Goal: Task Accomplishment & Management: Complete application form

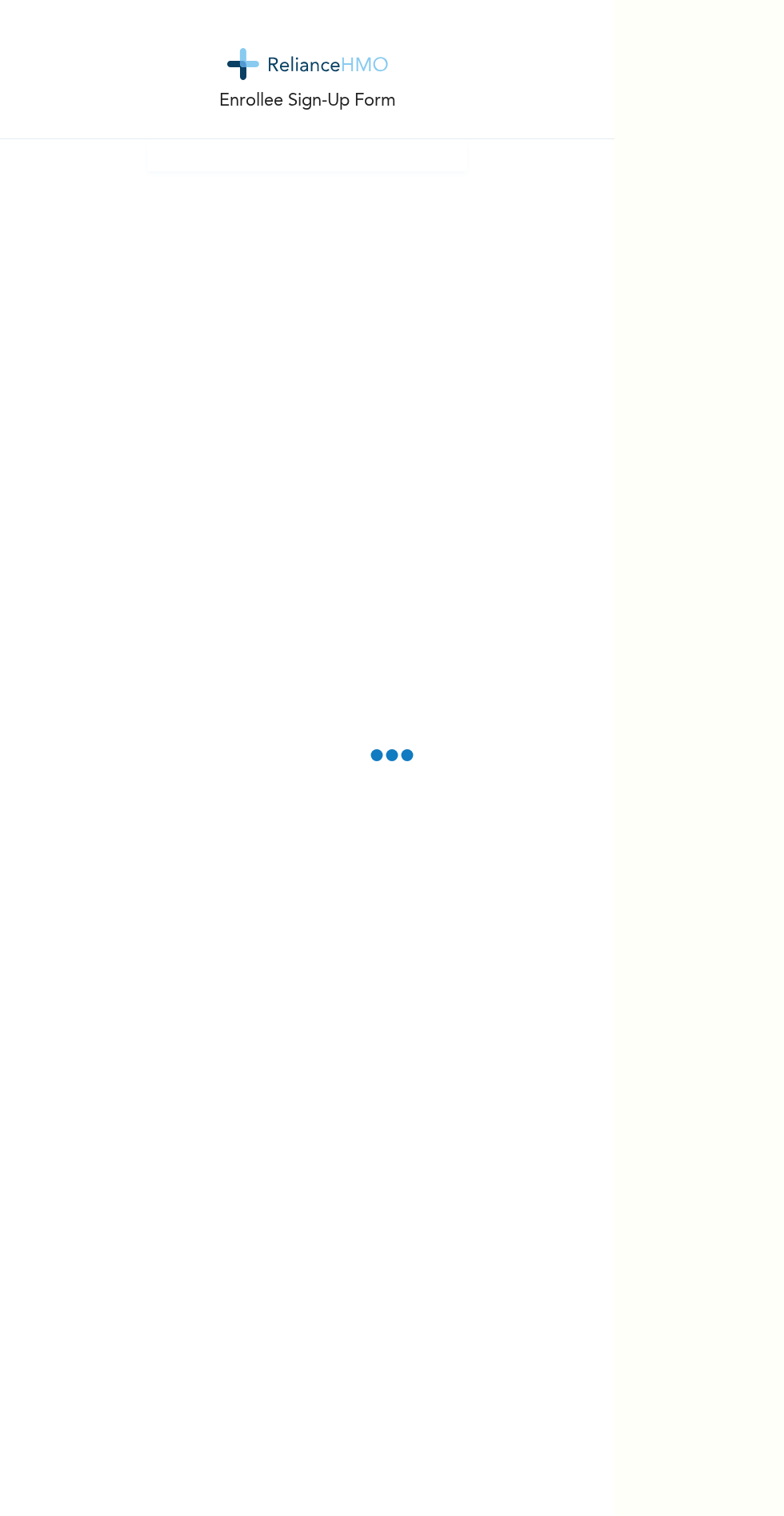
click at [288, 108] on p "Enrollee Sign-Up Form" at bounding box center [307, 100] width 177 height 26
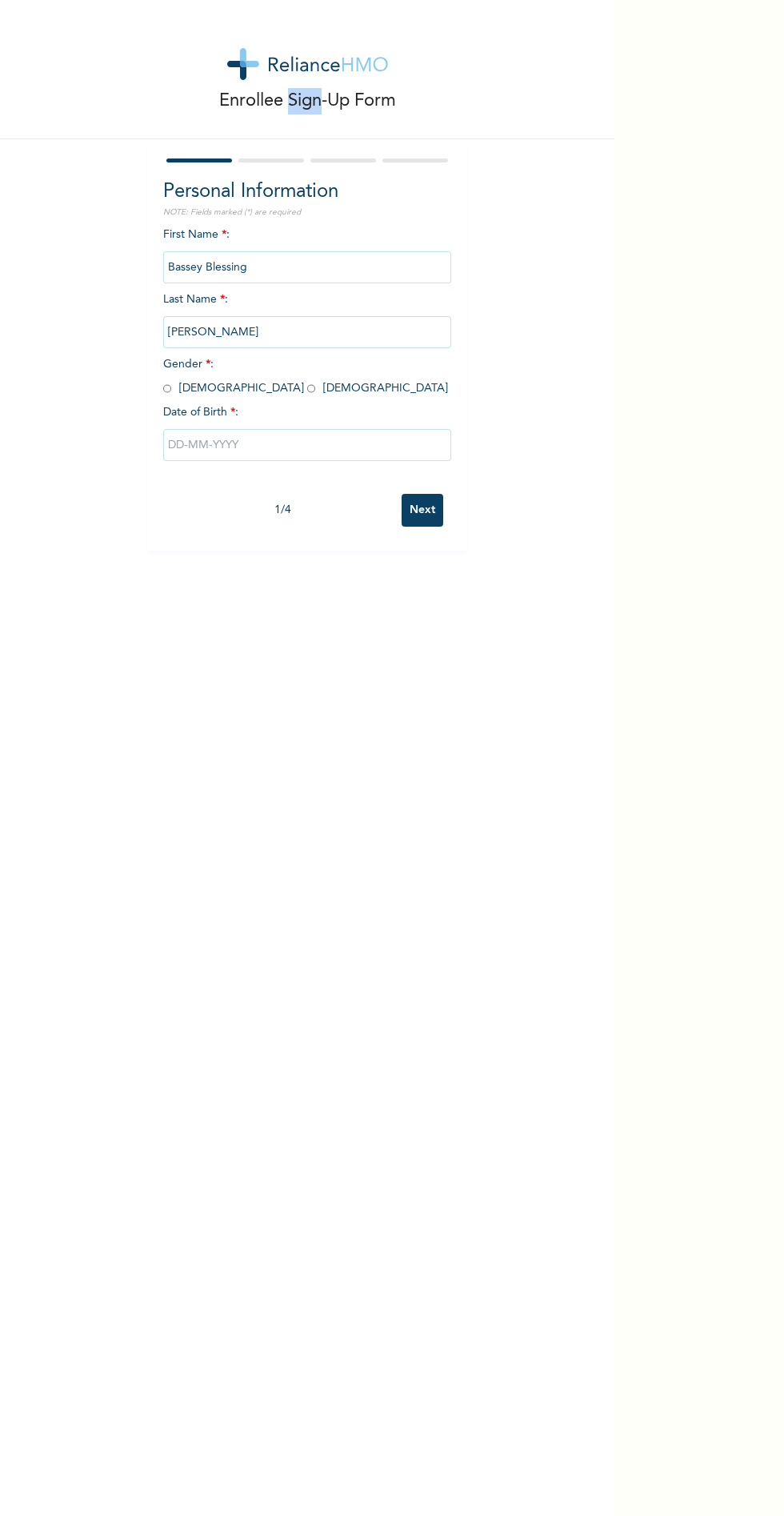
click at [228, 332] on input "[PERSON_NAME]" at bounding box center [307, 332] width 289 height 32
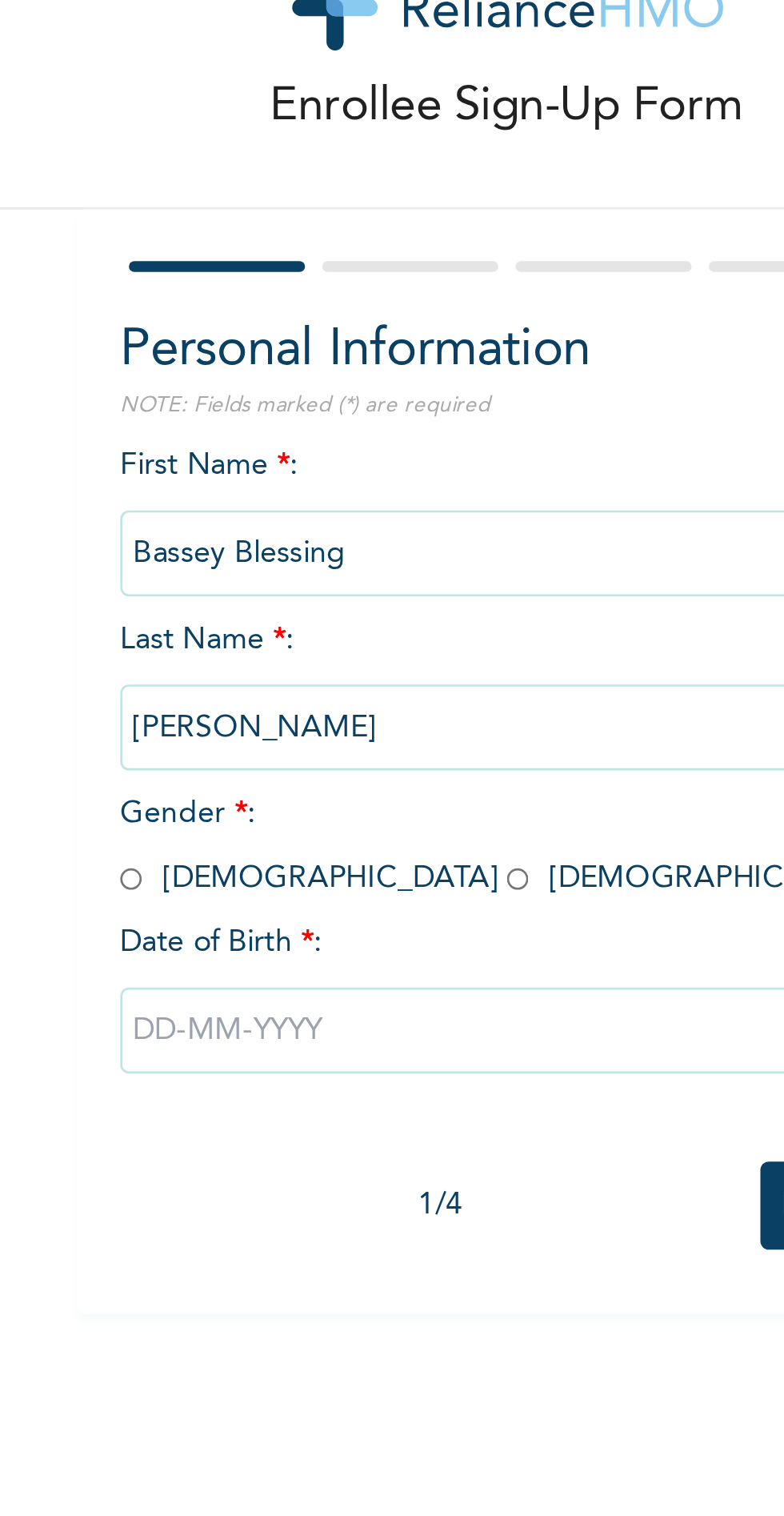
click at [307, 385] on input "radio" at bounding box center [311, 388] width 8 height 15
radio input "true"
click at [194, 446] on input "text" at bounding box center [307, 445] width 289 height 32
select select "7"
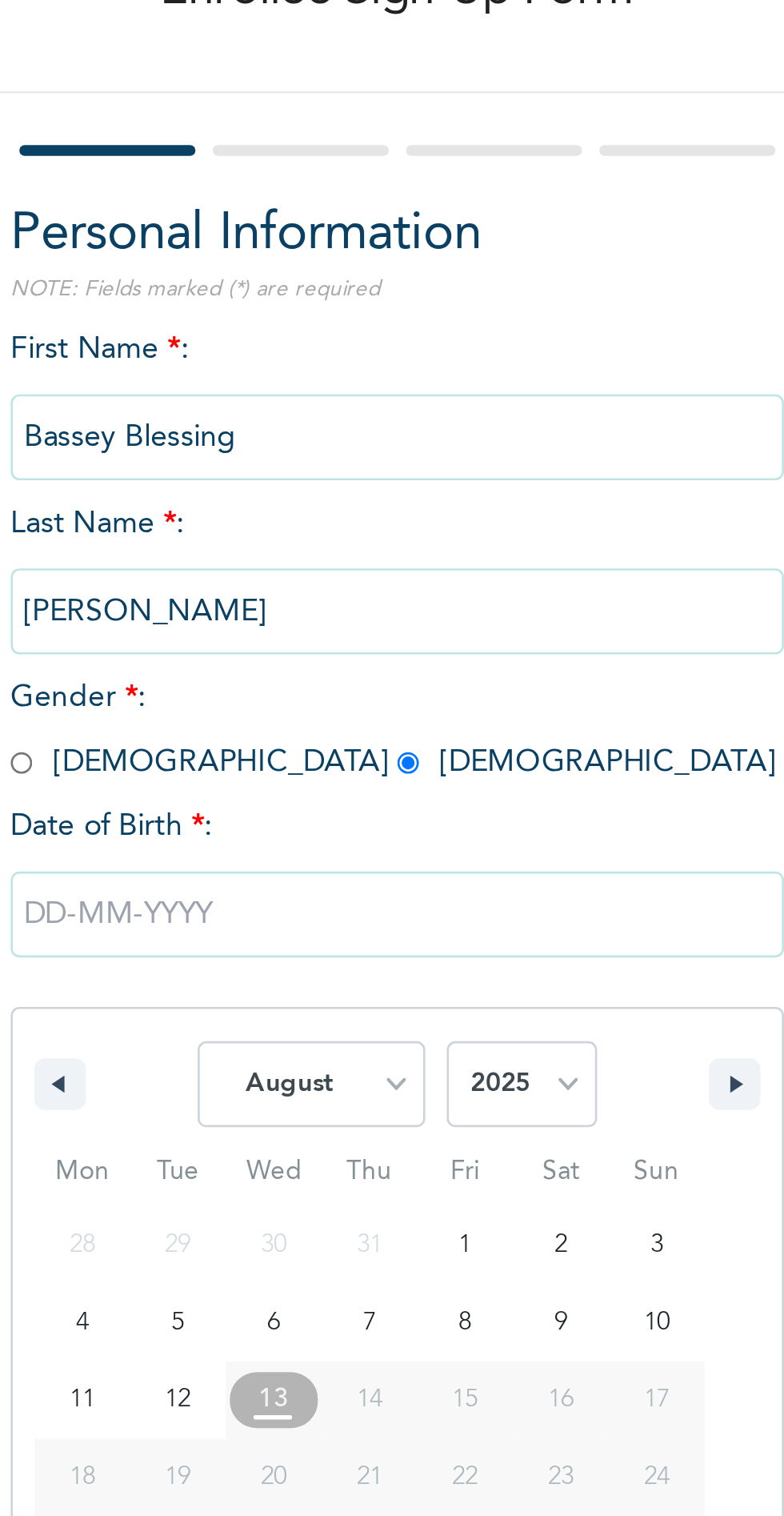
click at [401, 659] on span "24" at bounding box center [404, 655] width 10 height 29
click at [394, 649] on span "24" at bounding box center [404, 654] width 36 height 21
click at [392, 654] on span "24" at bounding box center [404, 654] width 36 height 21
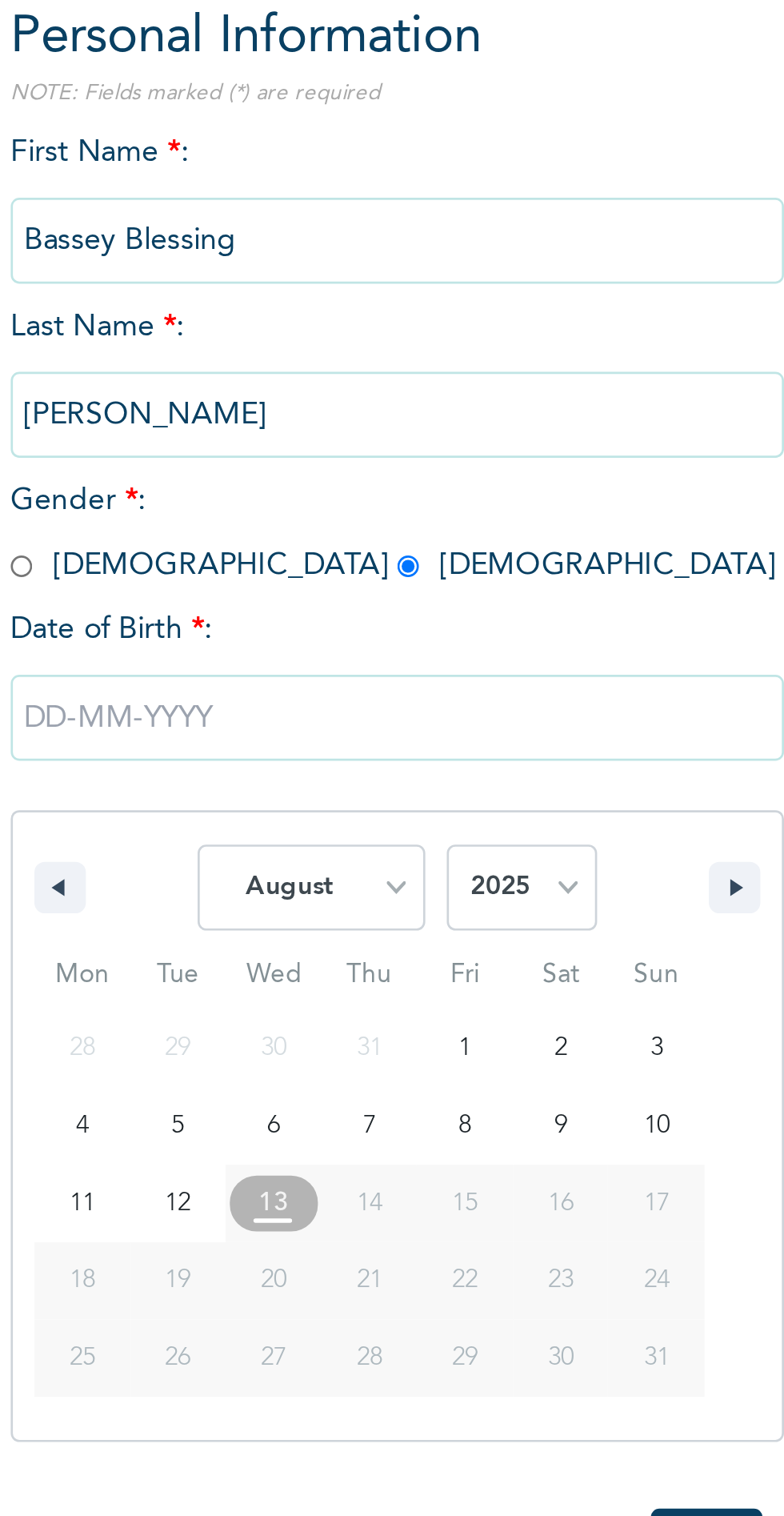
click at [400, 659] on span "24" at bounding box center [404, 655] width 10 height 29
type input "[DATE]"
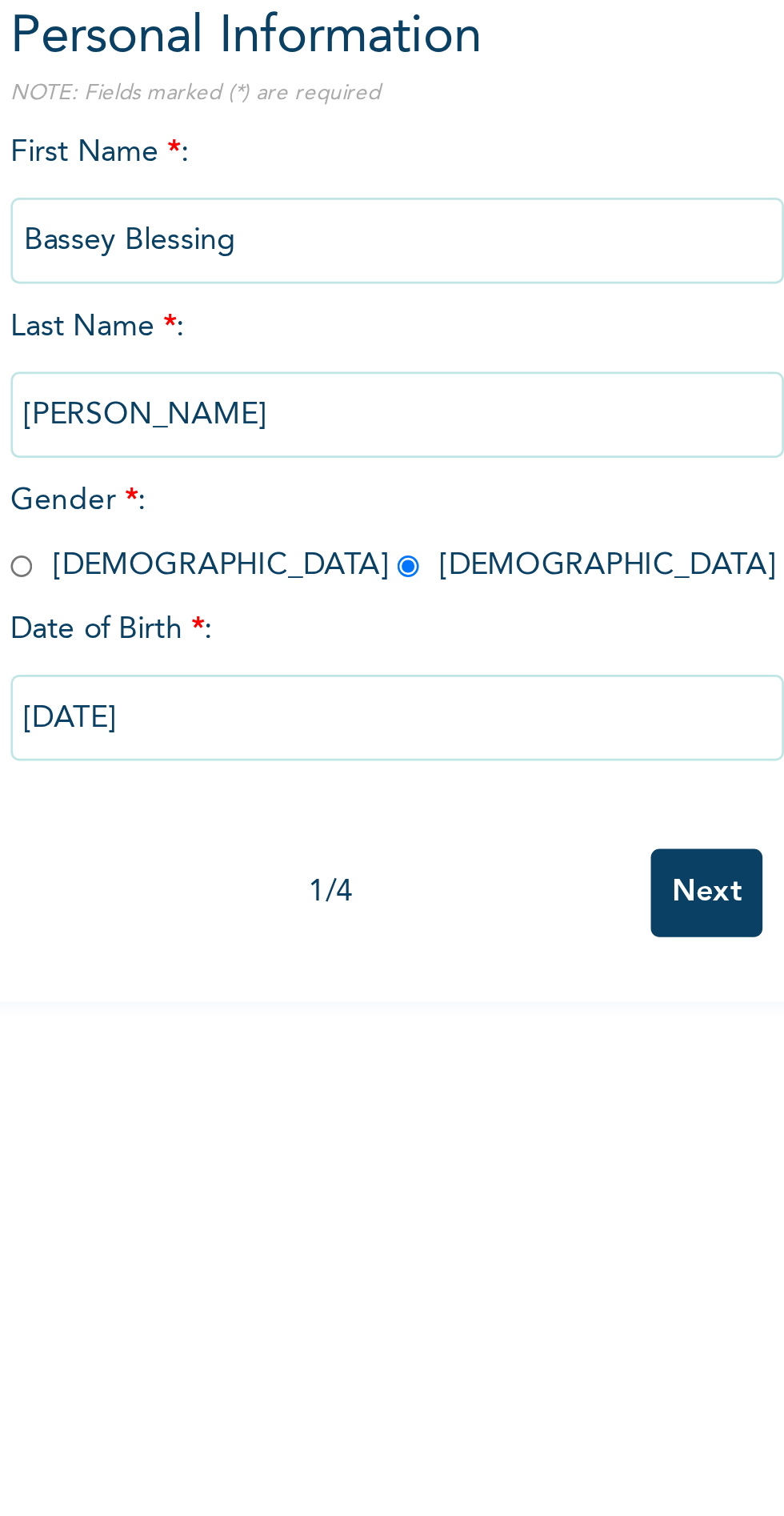
click at [197, 444] on input "[DATE]" at bounding box center [307, 445] width 289 height 32
select select "7"
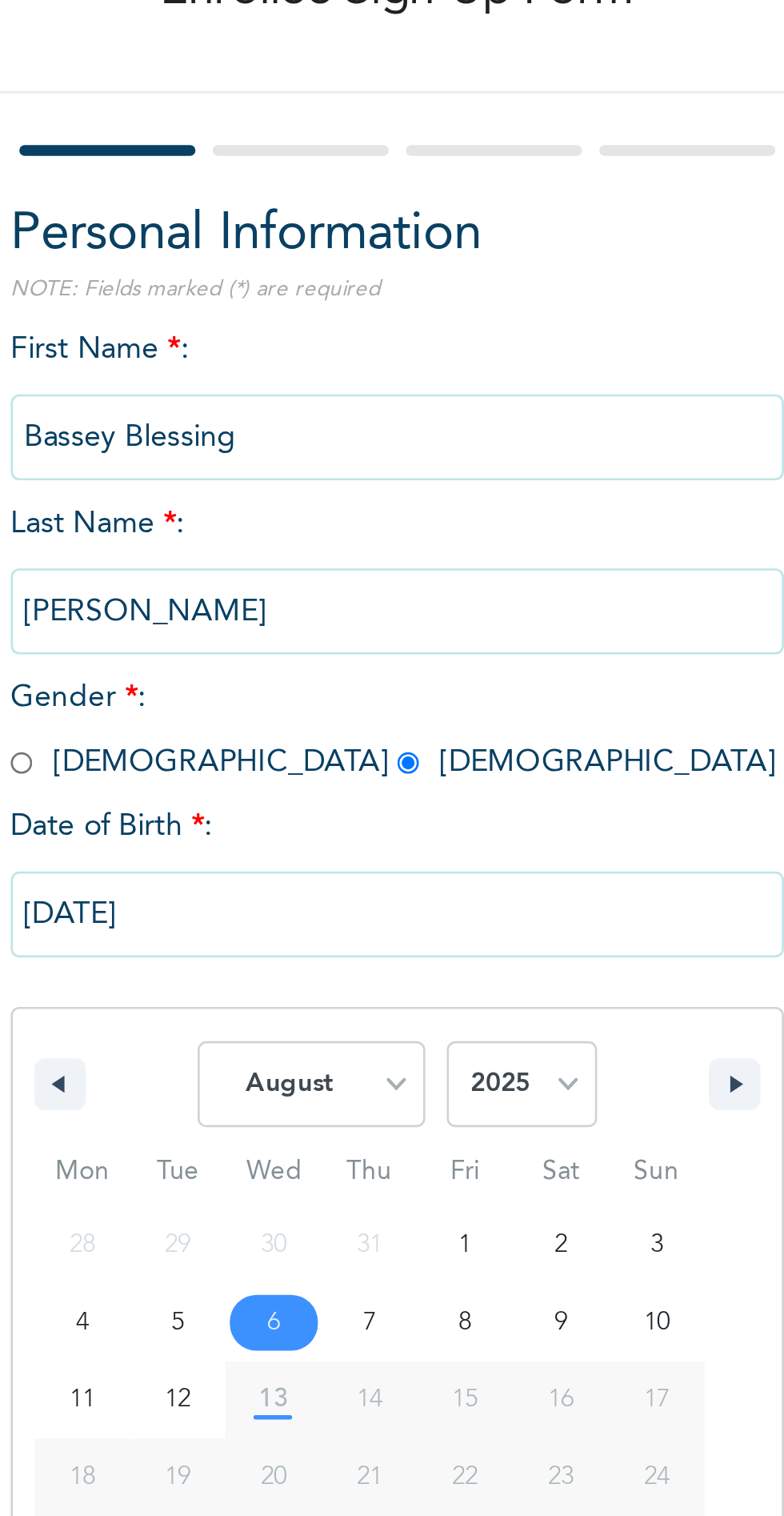
click at [410, 657] on span "24" at bounding box center [404, 654] width 36 height 21
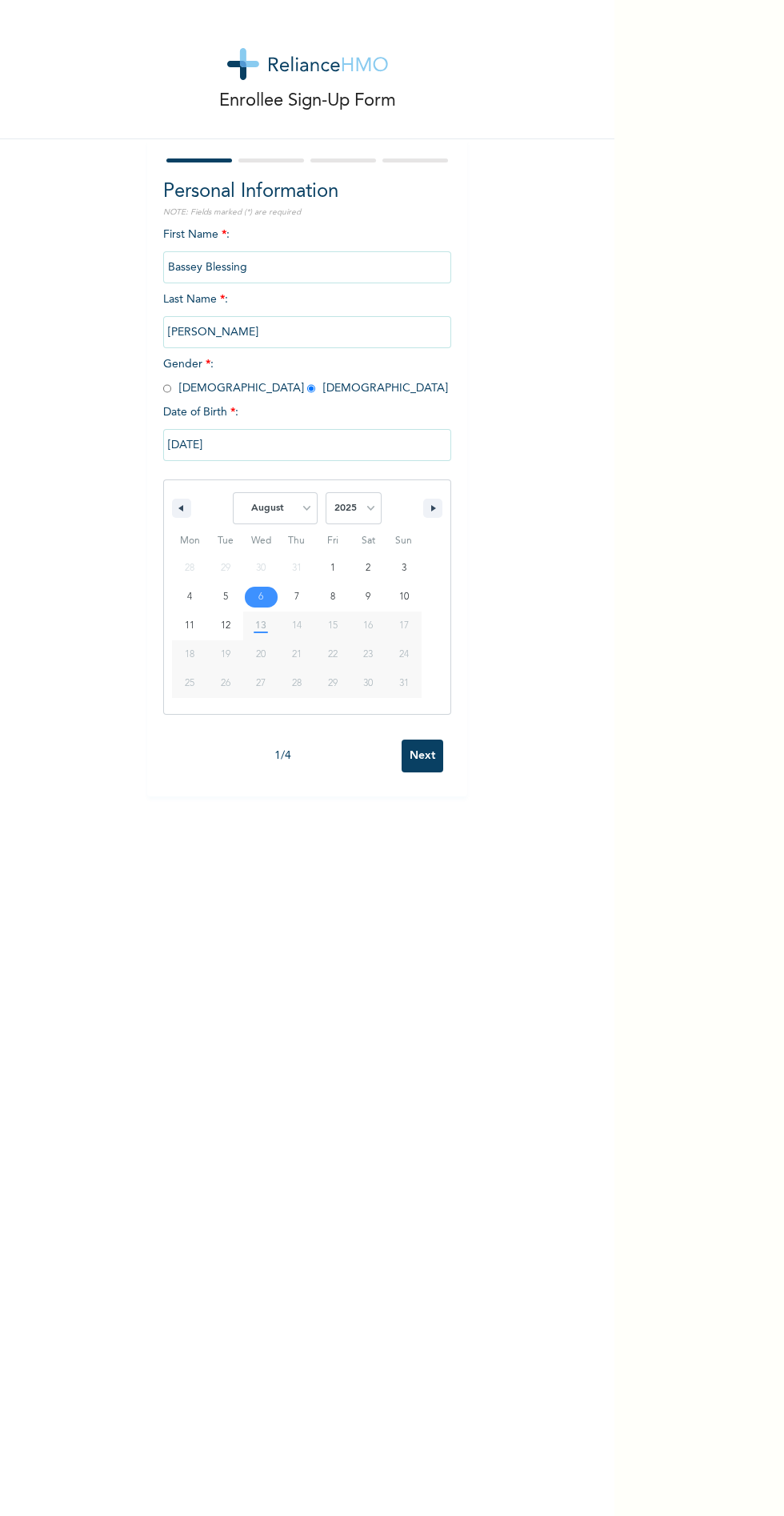
click at [652, 1458] on div "Enrollee Sign-Up Form Personal Information NOTE: Fields marked (*) are required…" at bounding box center [392, 758] width 784 height 1516
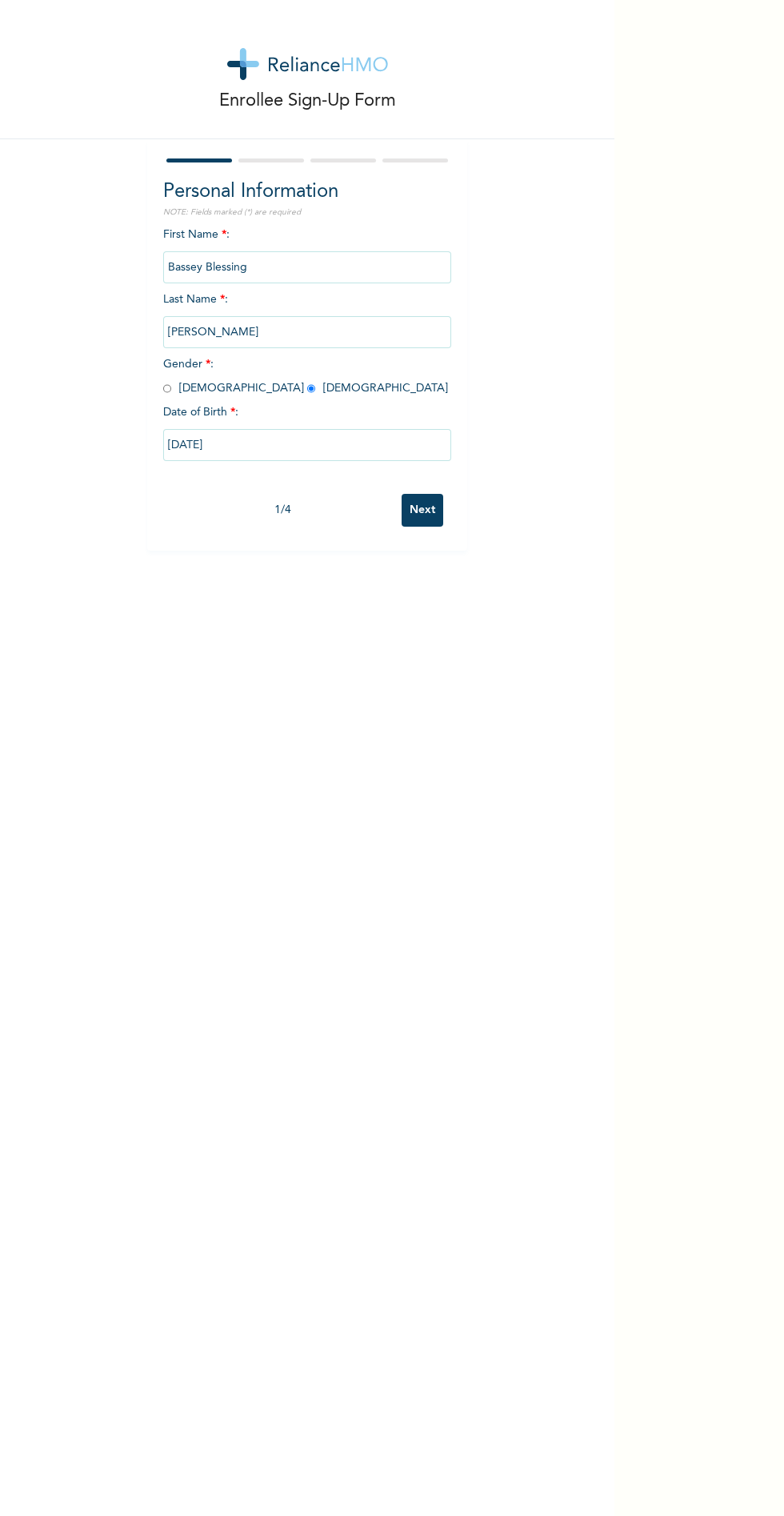
click at [285, 331] on input "[PERSON_NAME]" at bounding box center [307, 332] width 289 height 32
click at [213, 445] on input "[DATE]" at bounding box center [307, 445] width 289 height 32
select select "7"
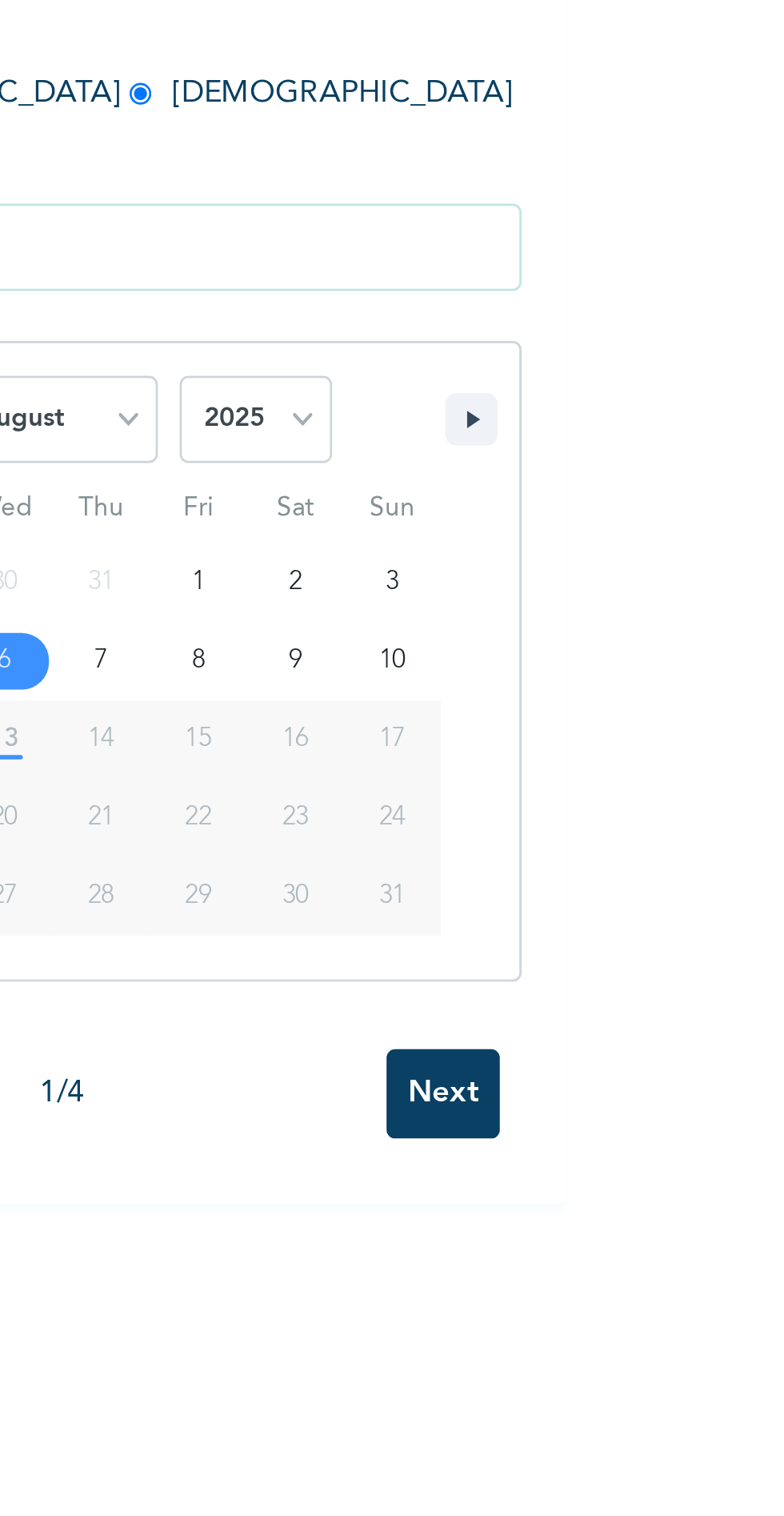
type input "[DATE]"
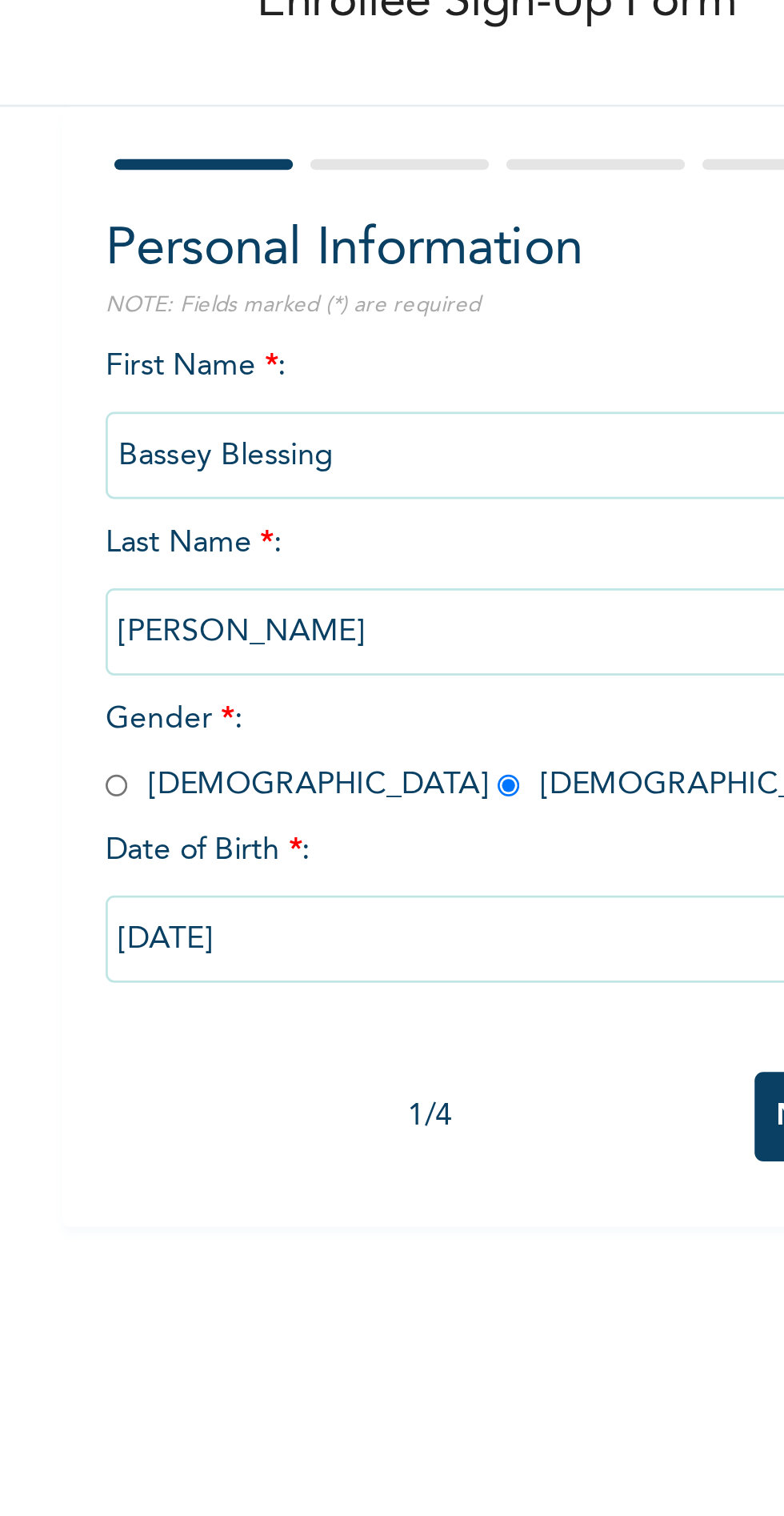
click at [246, 442] on input "[DATE]" at bounding box center [307, 445] width 289 height 32
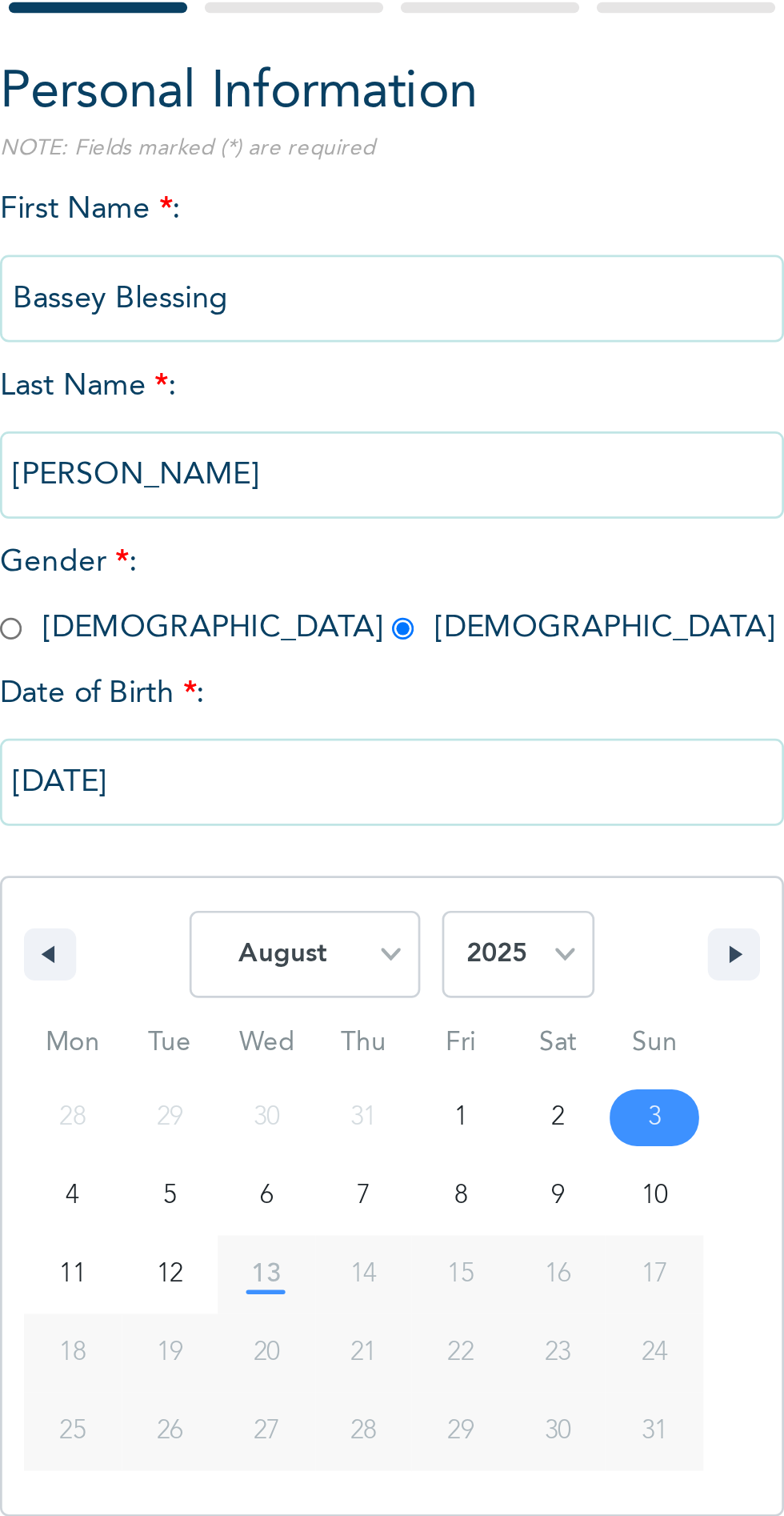
click at [310, 507] on select "January February March April May June July August September October November De…" at bounding box center [275, 508] width 85 height 32
select select "7"
click at [372, 504] on select "2025 2024 2023 2022 2021 2020 2019 2018 2017 2016 2015 2014 2013 2012 2011 2010…" at bounding box center [354, 508] width 56 height 32
select select "2000"
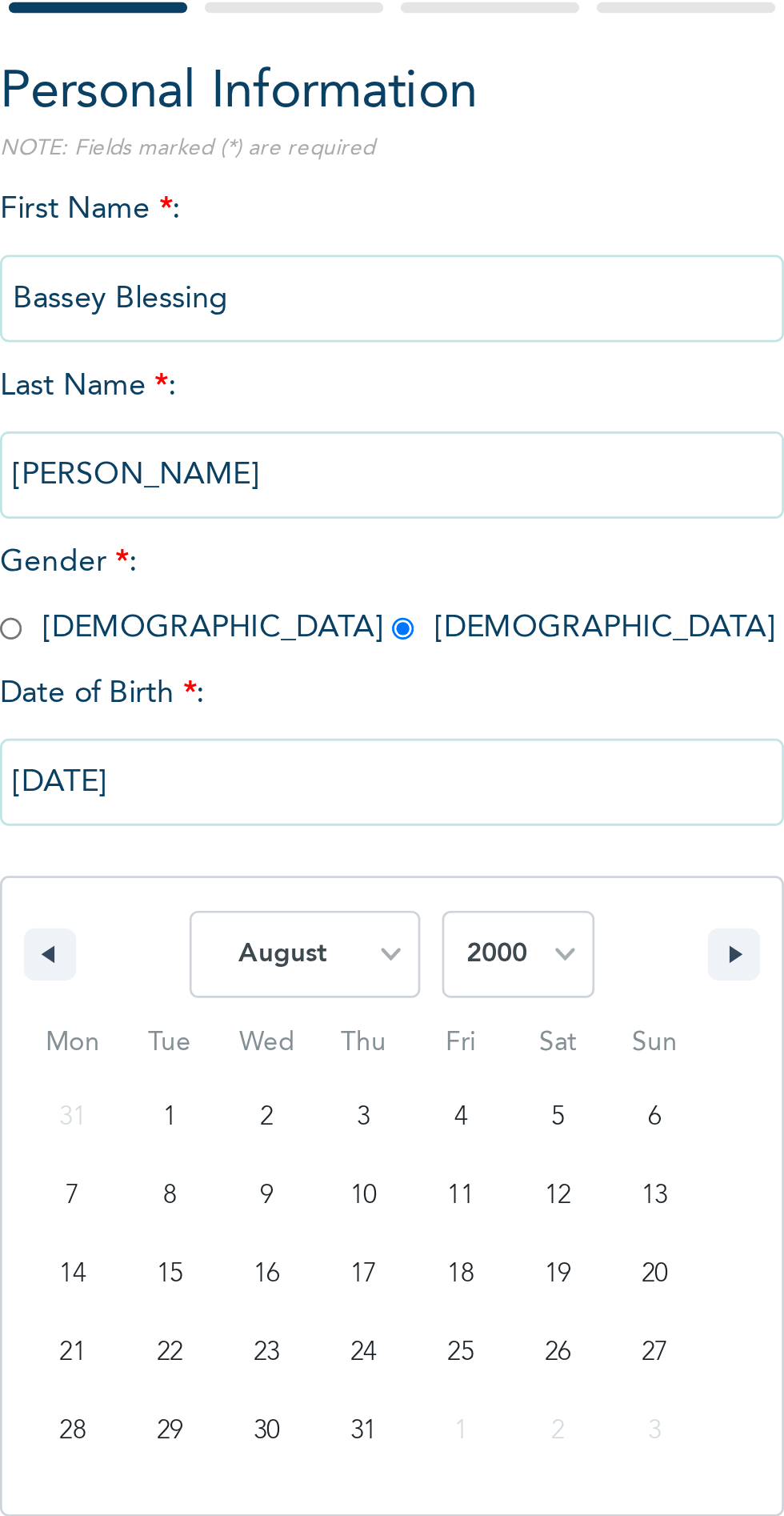
type input "[DATE]"
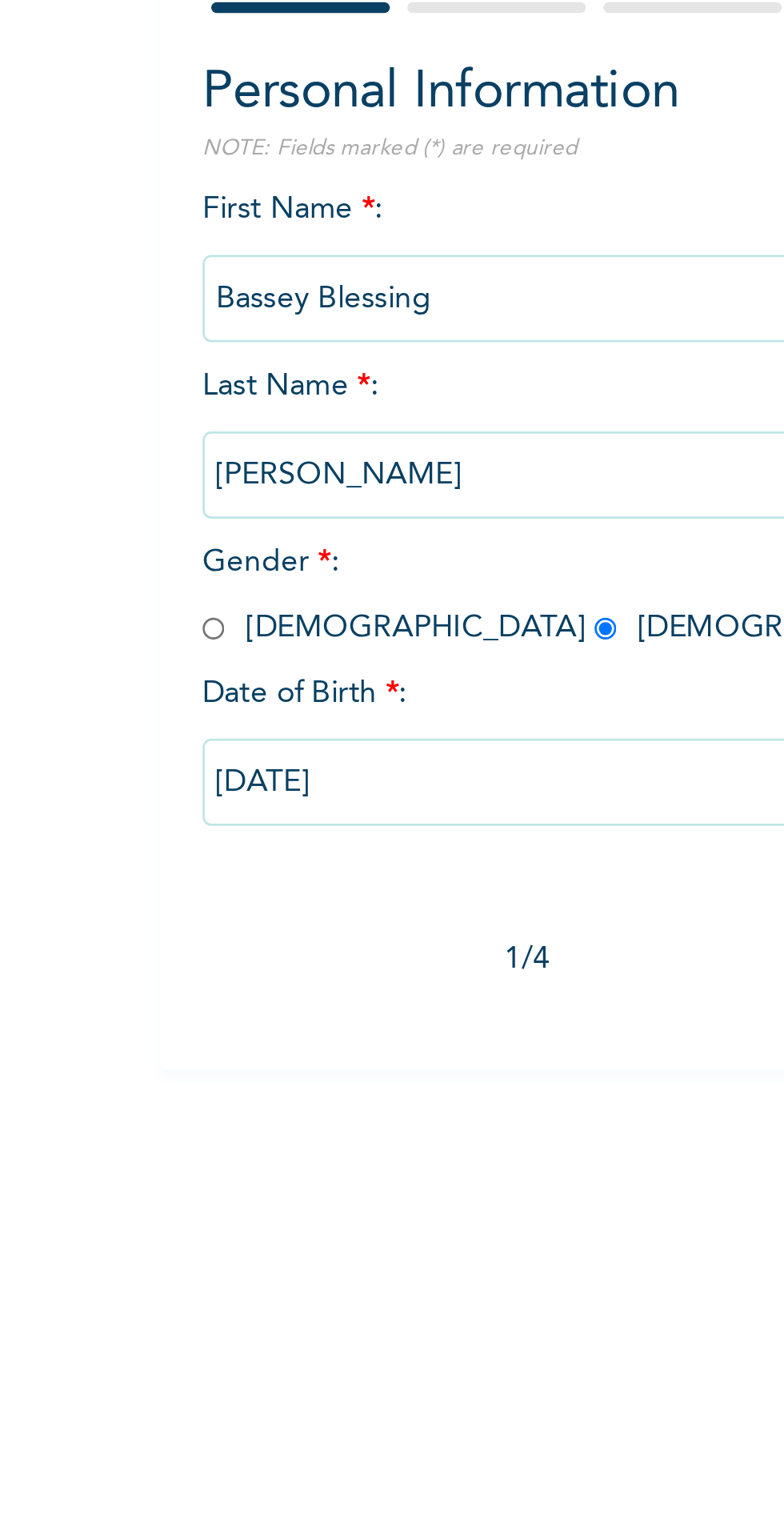
click at [246, 446] on input "[DATE]" at bounding box center [307, 445] width 289 height 32
select select "7"
select select "2000"
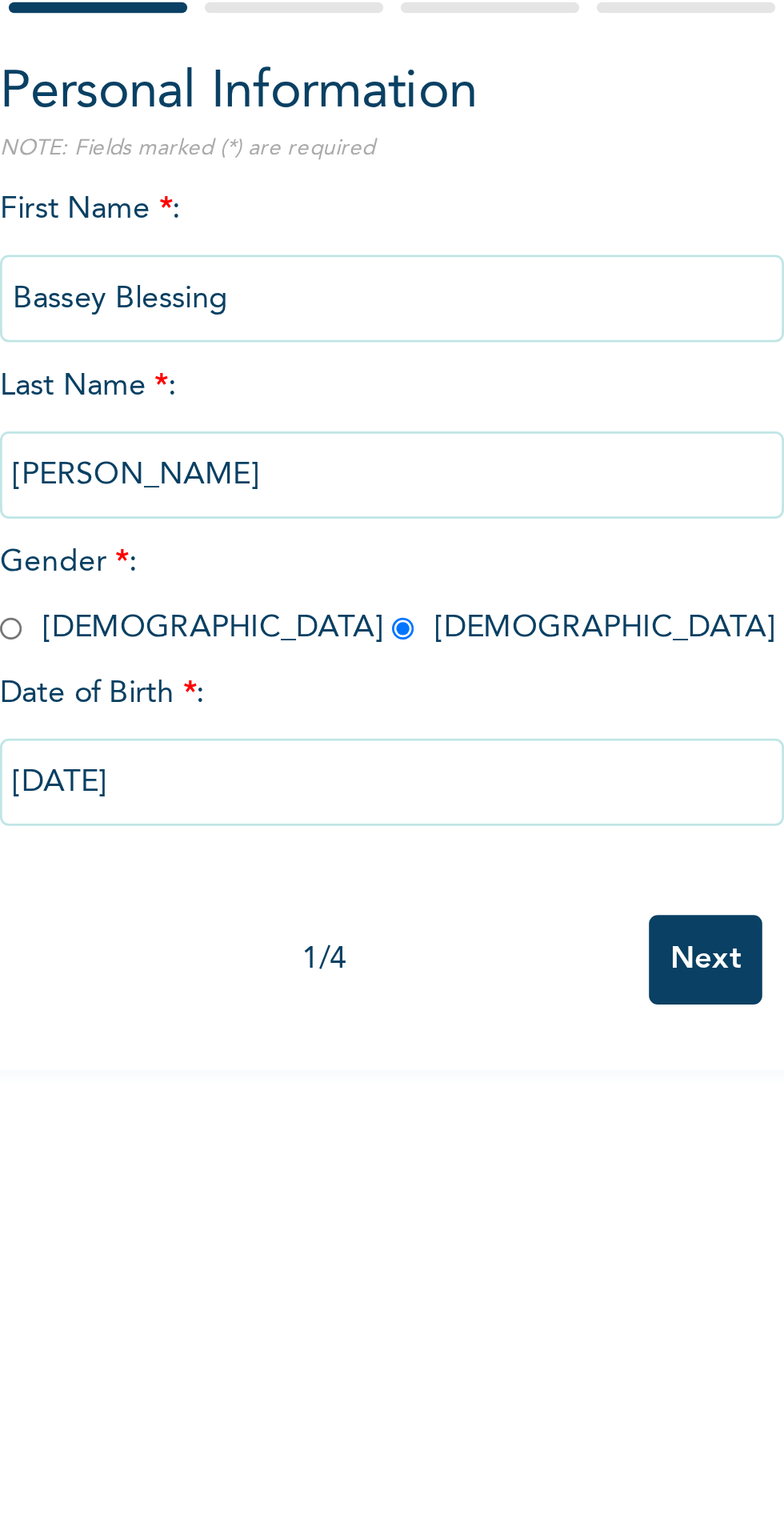
click at [251, 437] on input "[DATE]" at bounding box center [307, 445] width 289 height 32
select select "7"
select select "2000"
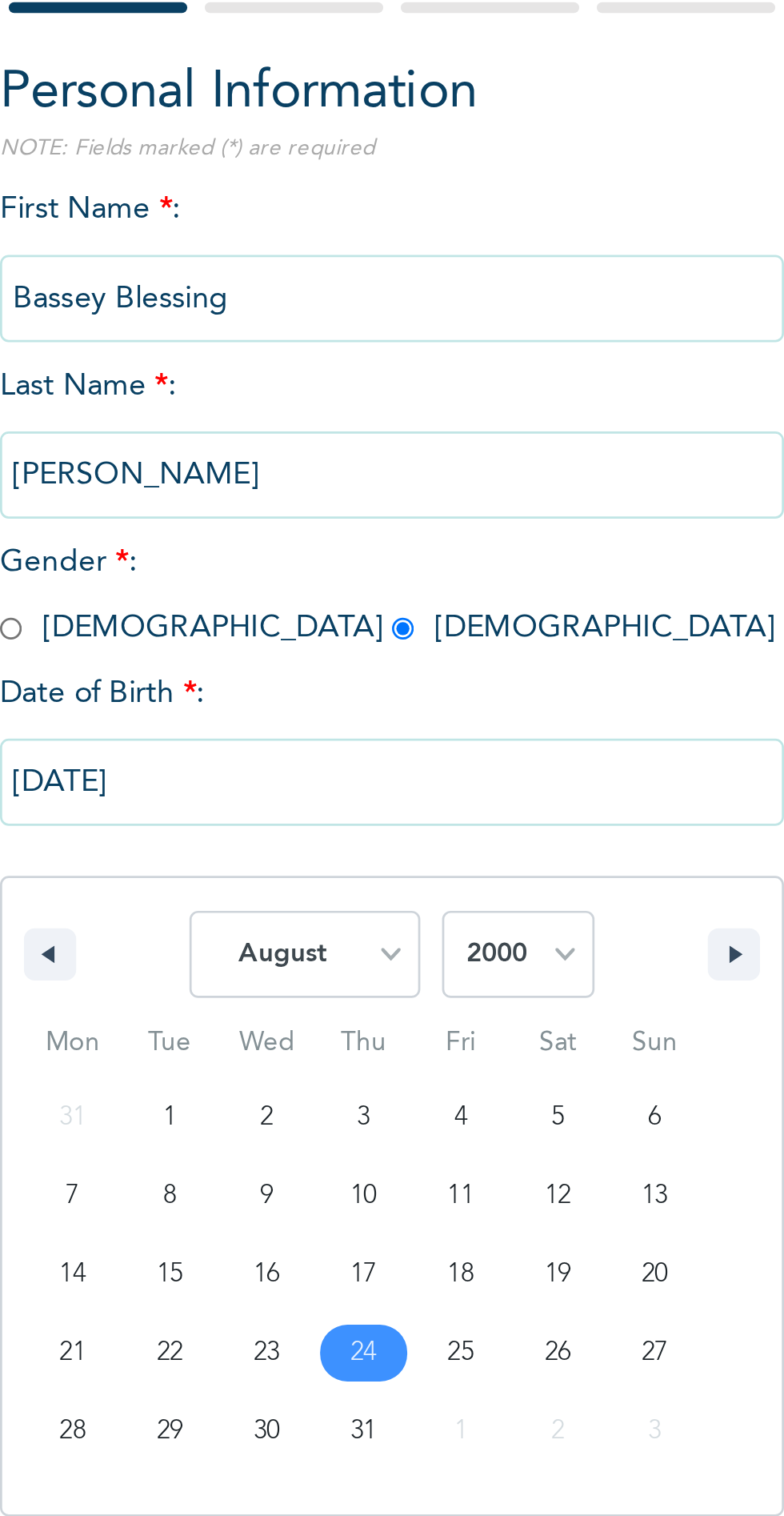
click at [308, 516] on select "January February March April May June July August September October November De…" at bounding box center [275, 508] width 85 height 32
select select "11"
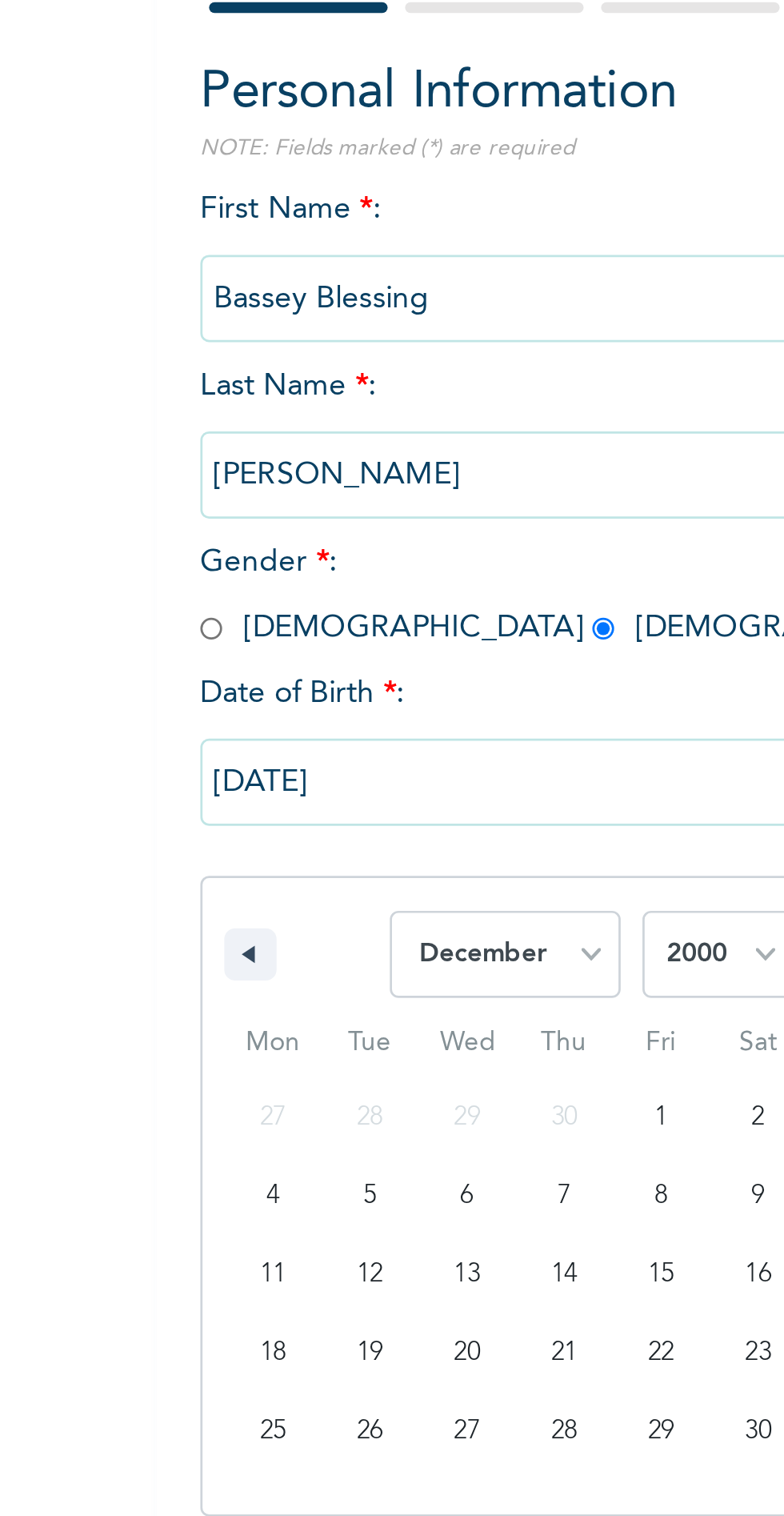
click at [185, 441] on input "[DATE]" at bounding box center [307, 445] width 289 height 32
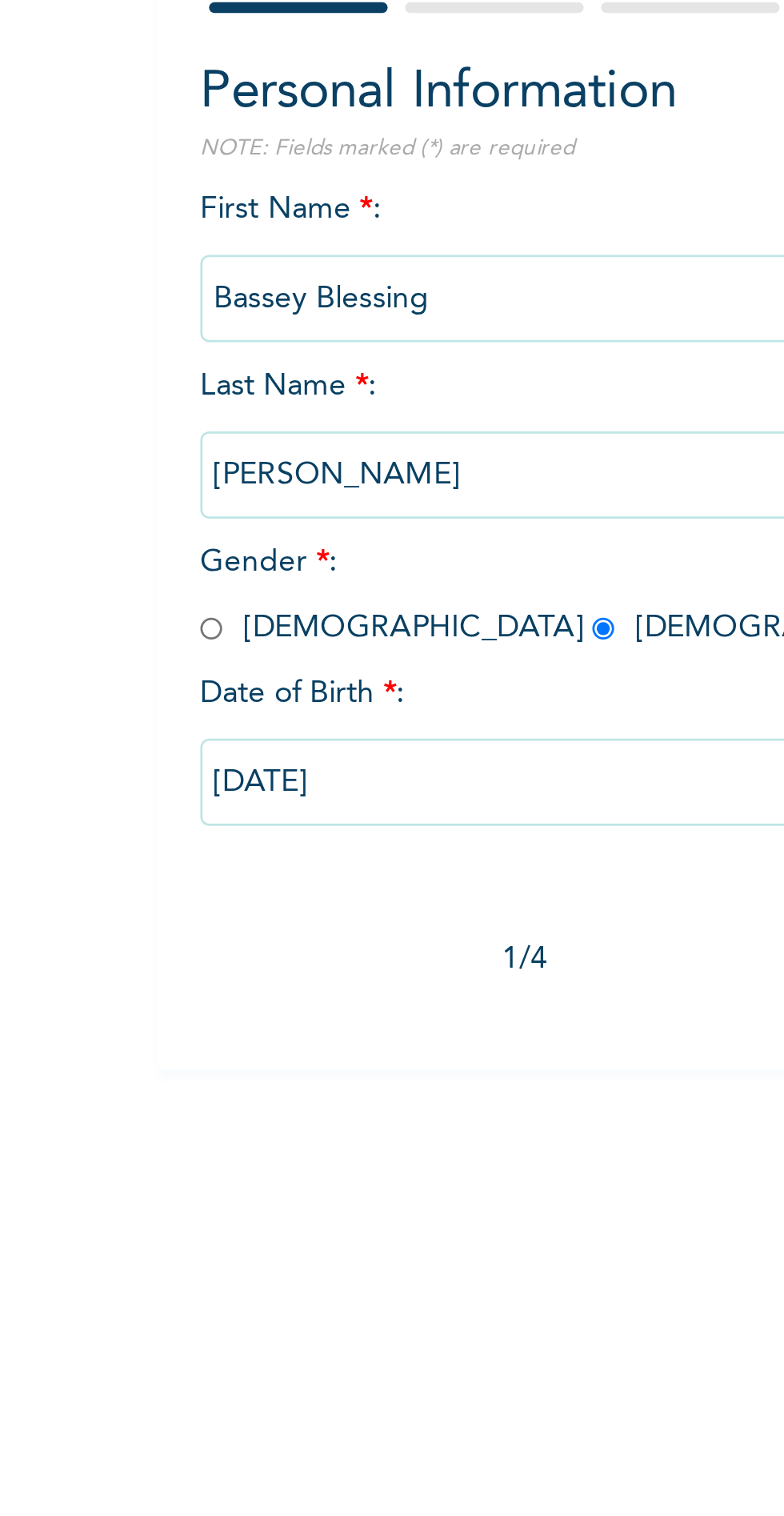
click at [205, 446] on input "[DATE]" at bounding box center [307, 445] width 289 height 32
select select "7"
select select "2000"
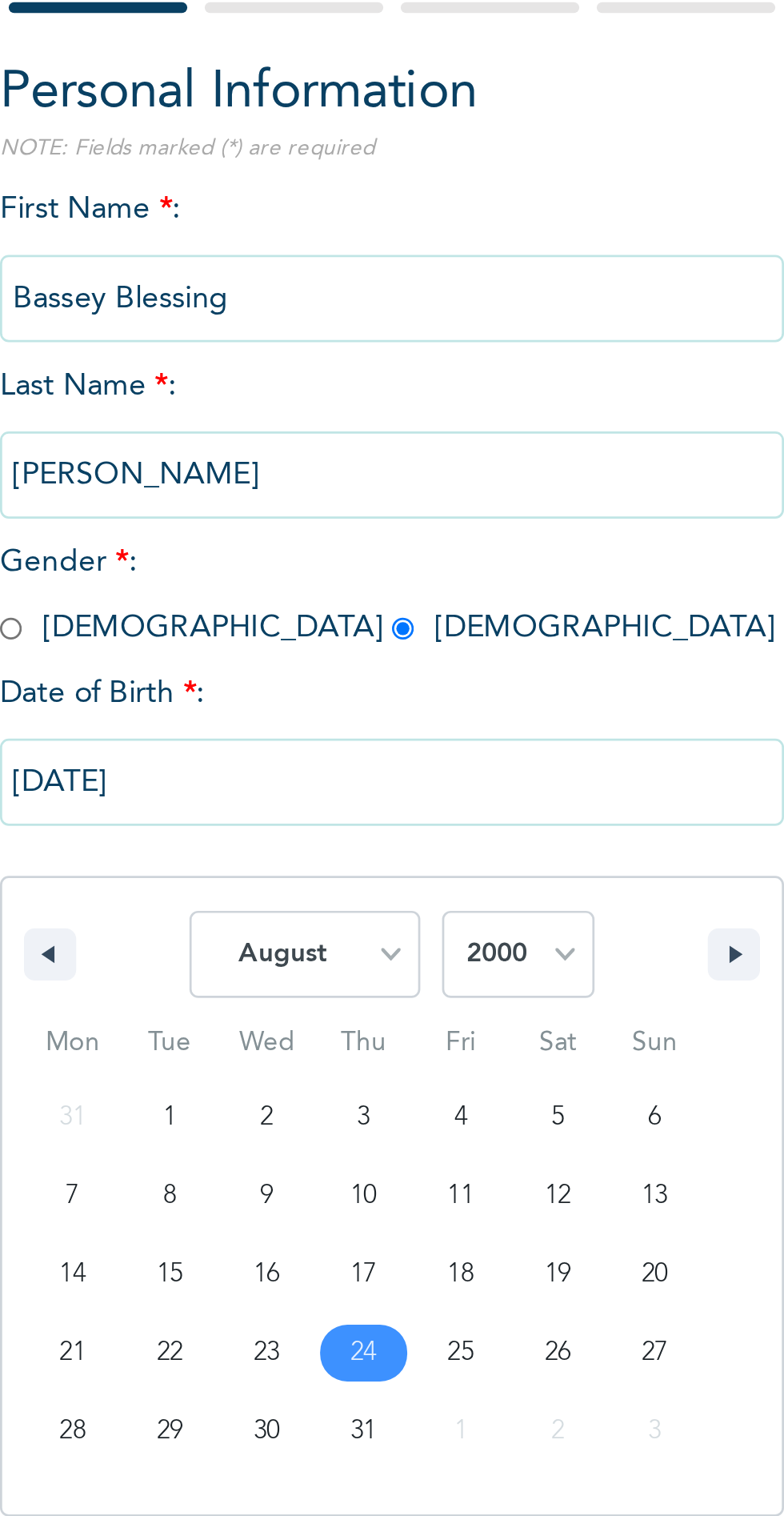
type input "[DATE]"
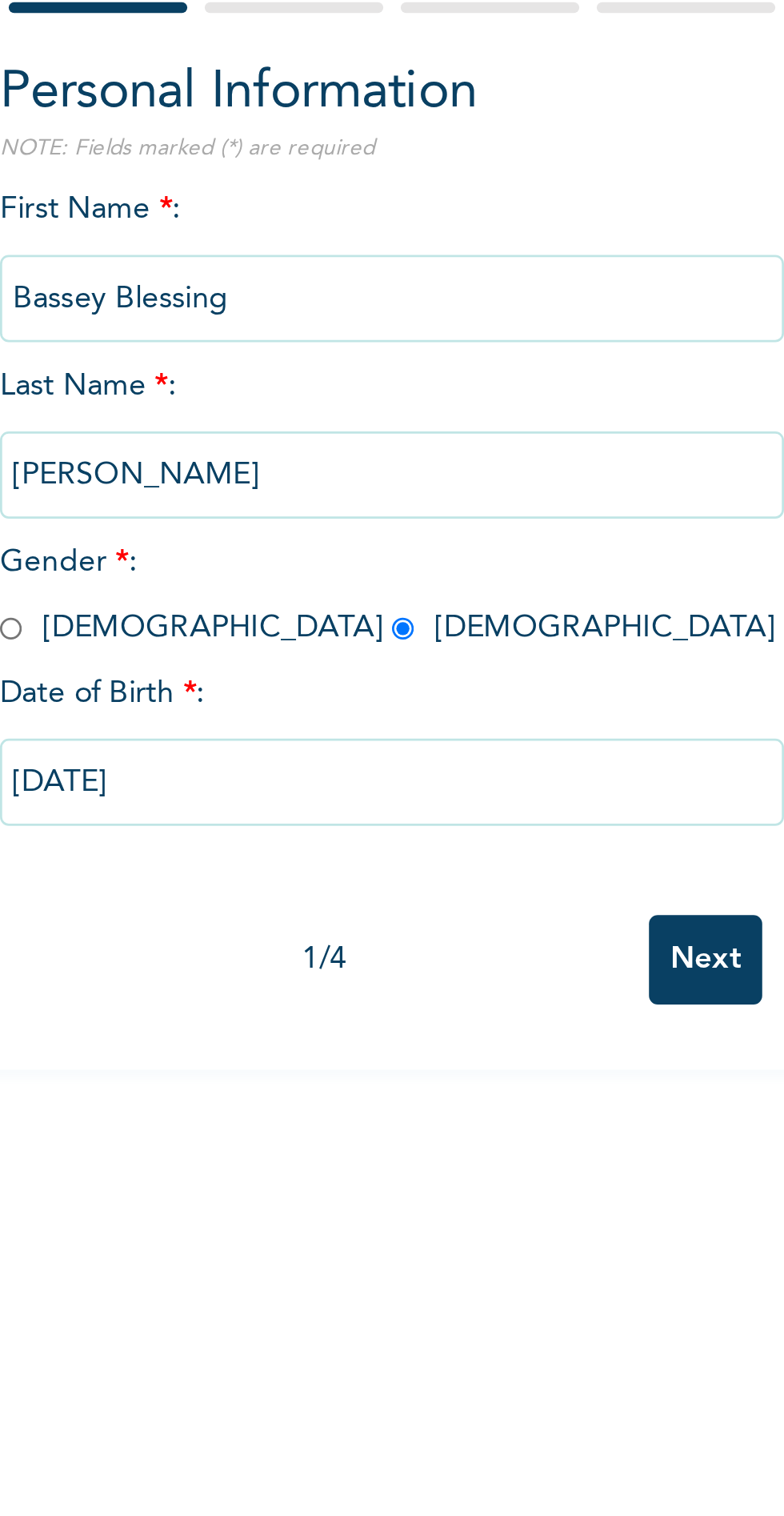
click at [289, 450] on input "[DATE]" at bounding box center [307, 445] width 289 height 32
select select "7"
select select "2000"
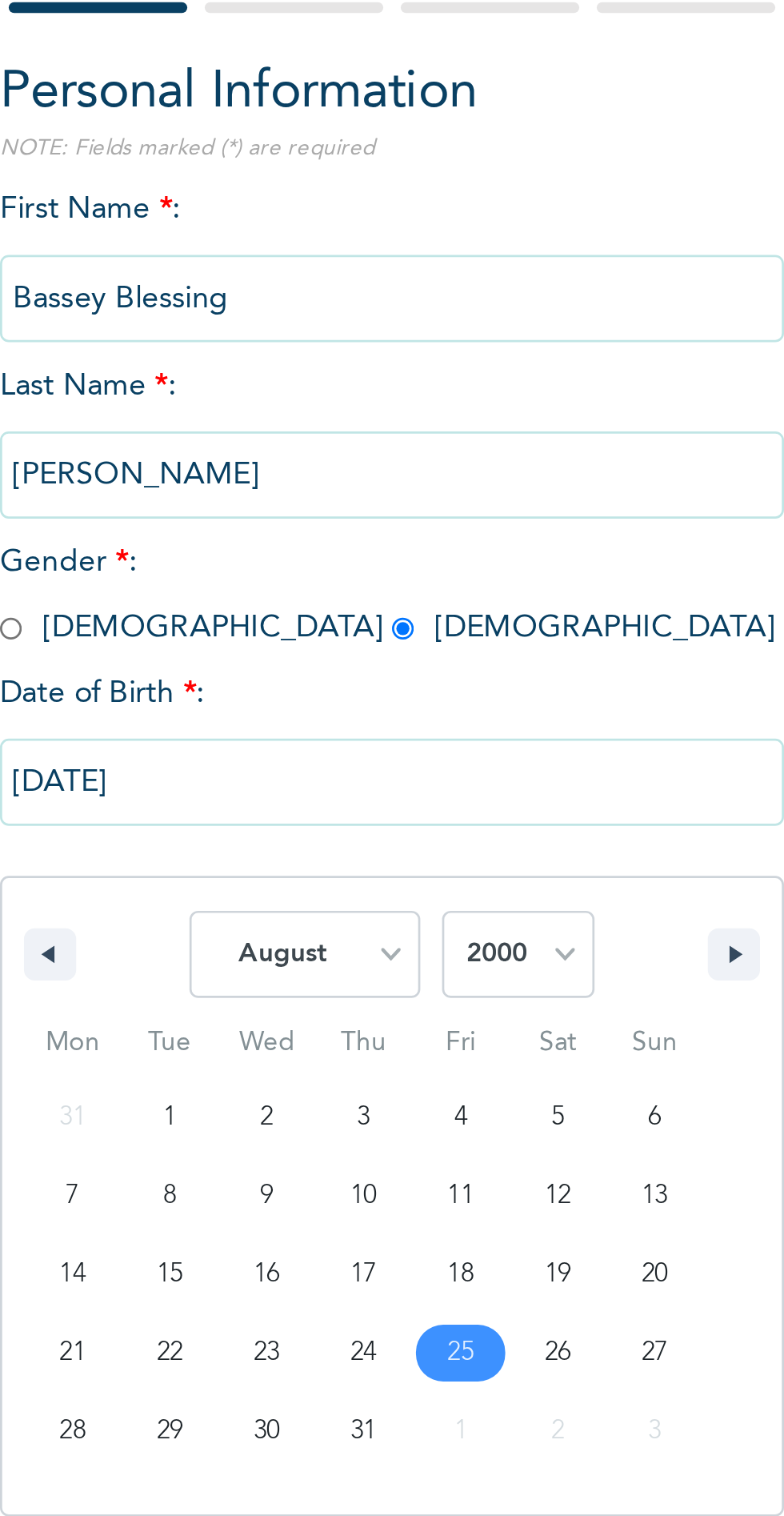
click at [309, 506] on select "January February March April May June July August September October November De…" at bounding box center [275, 508] width 85 height 32
select select "11"
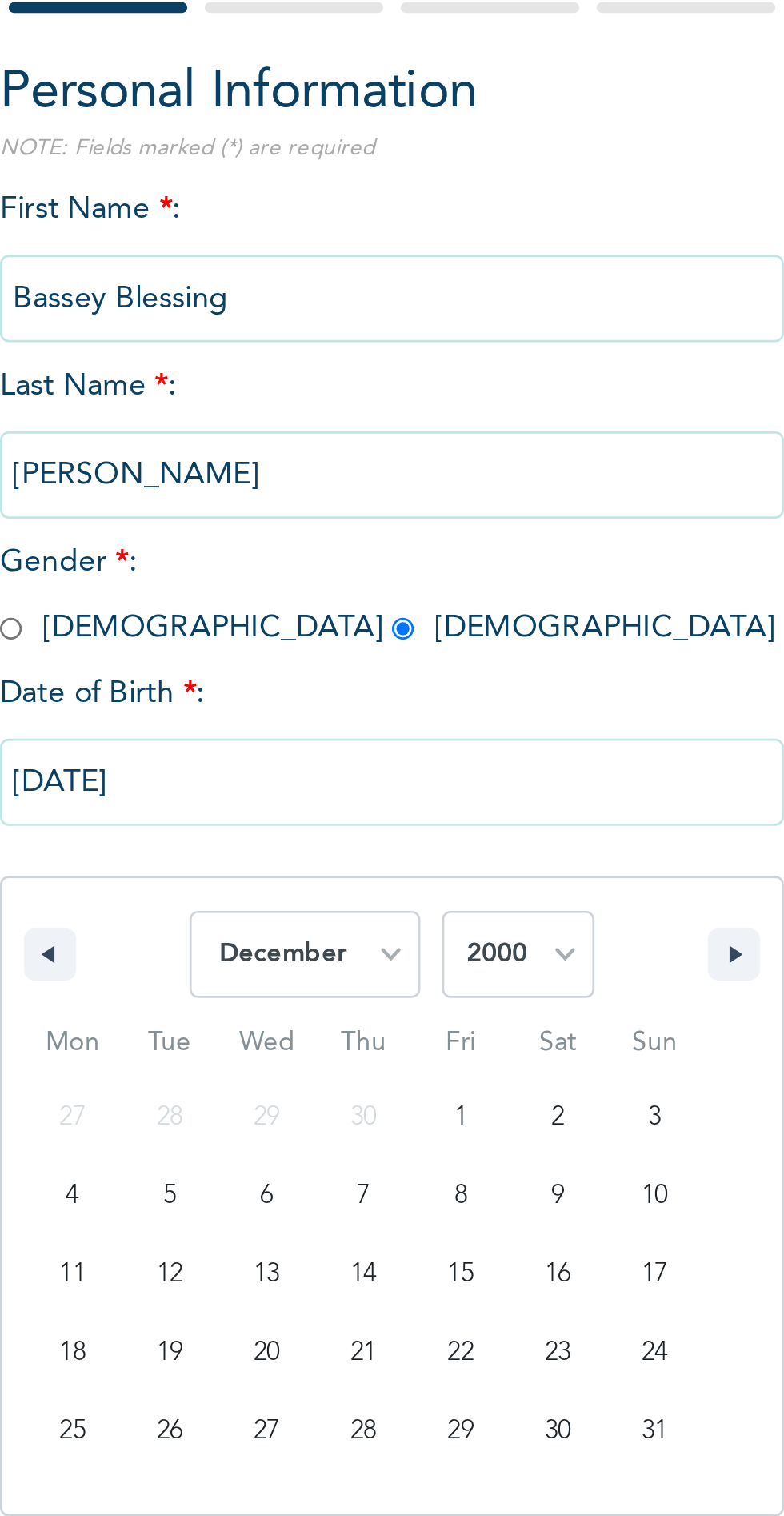
type input "[DATE]"
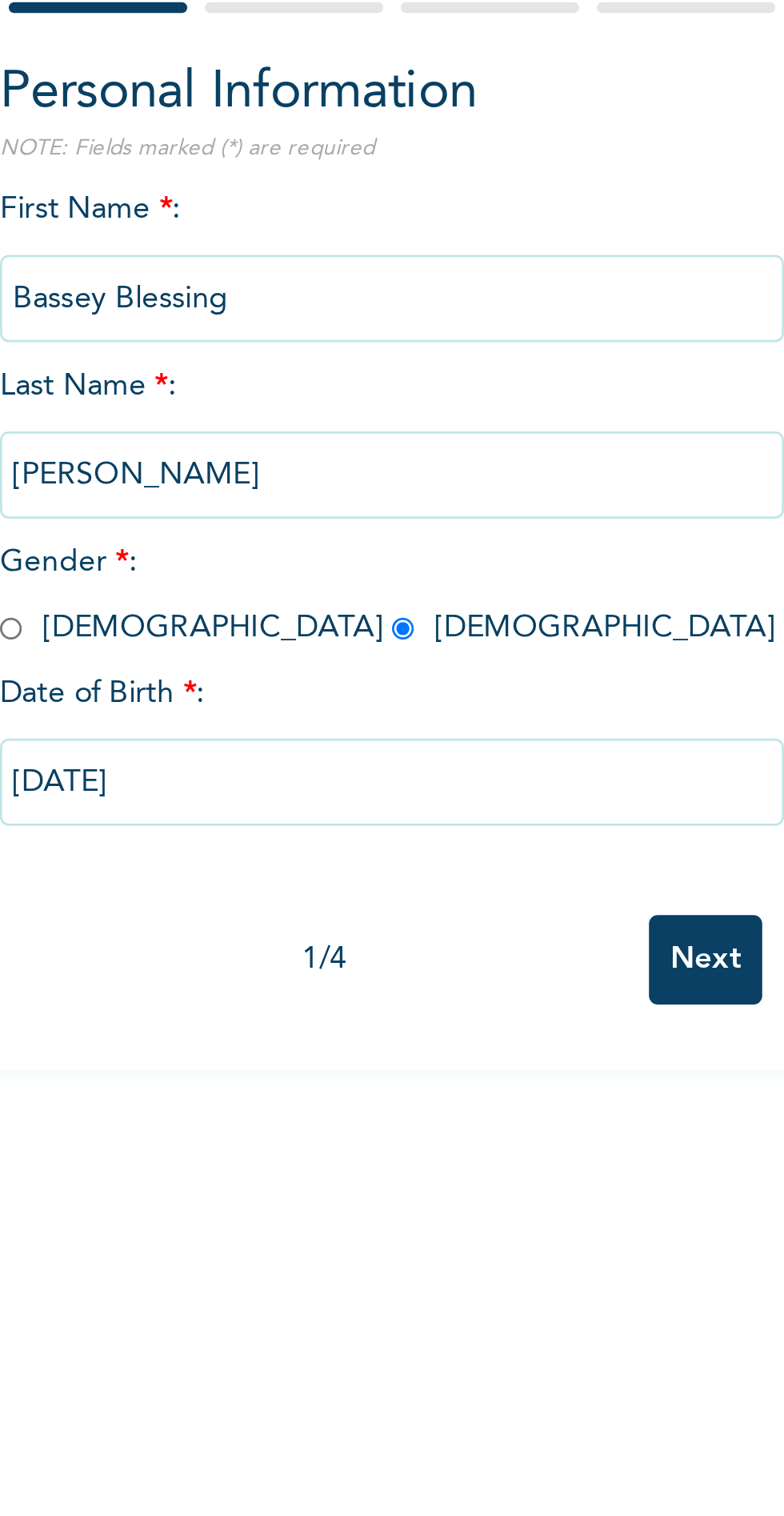
click at [402, 517] on input "Next" at bounding box center [422, 510] width 41 height 33
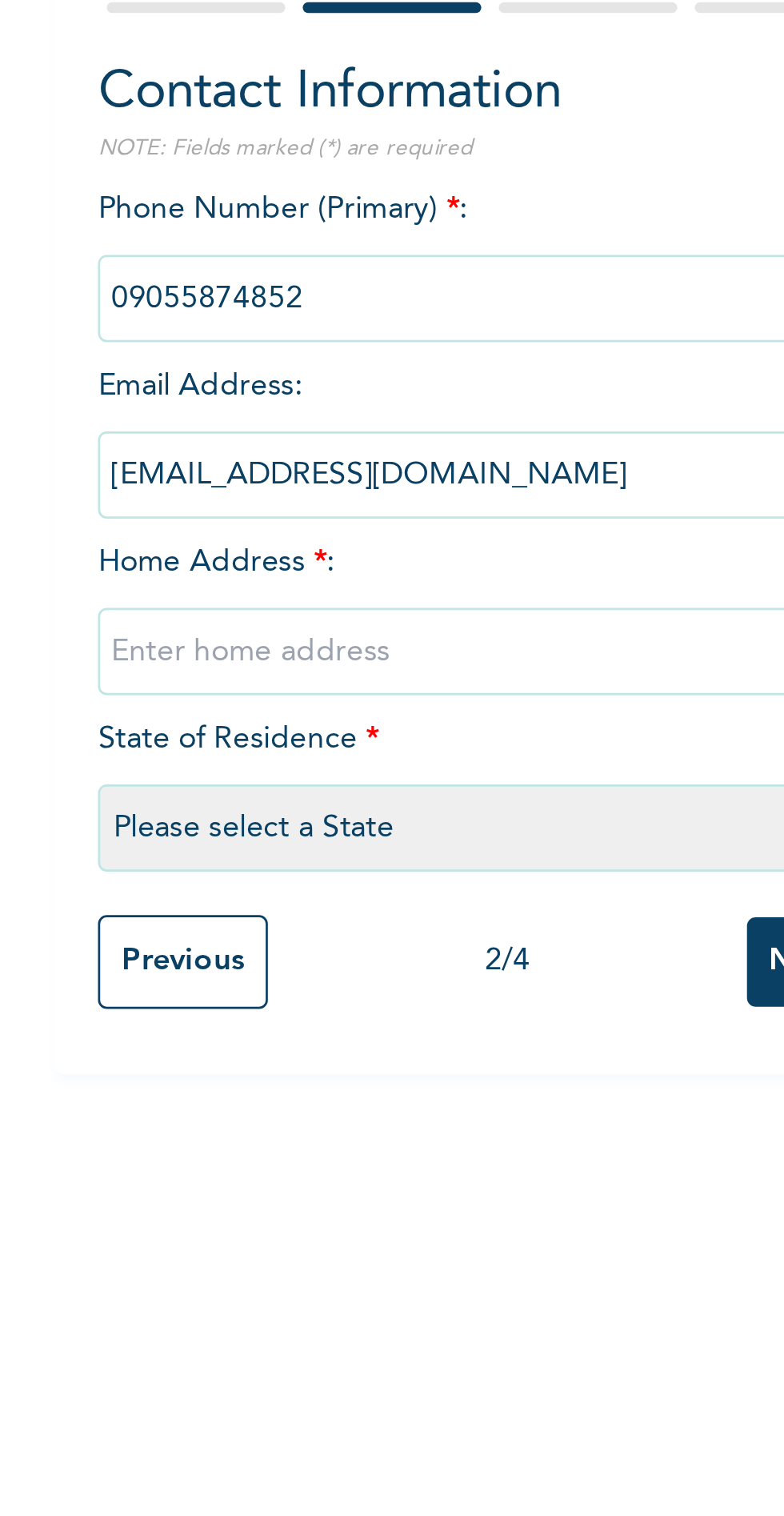
click at [293, 400] on input "text" at bounding box center [307, 397] width 289 height 32
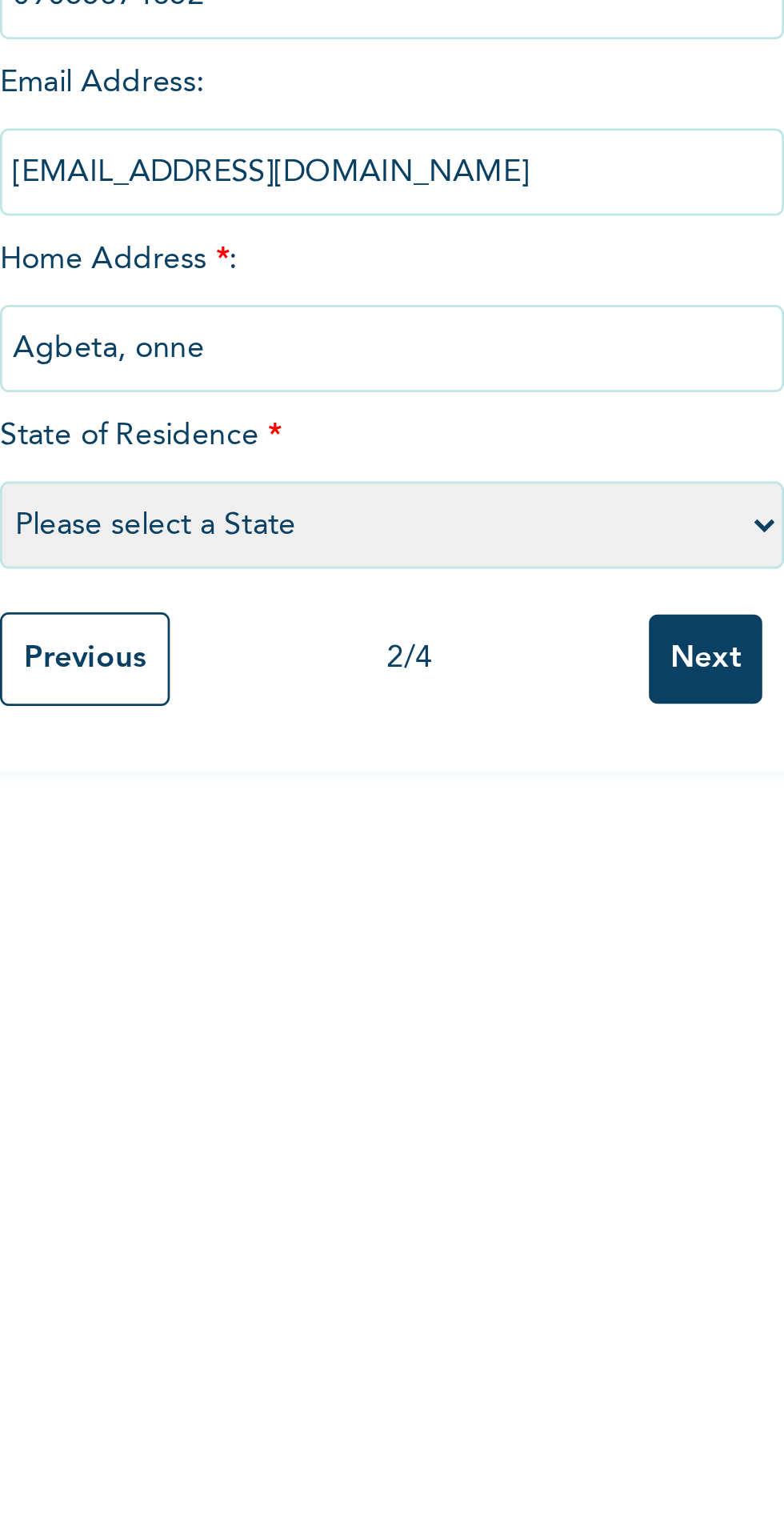
type input "Agbeta, onne"
click at [216, 461] on select "Please select a State [PERSON_NAME] (FCT) [PERSON_NAME] Ibom [GEOGRAPHIC_DATA] …" at bounding box center [307, 462] width 289 height 32
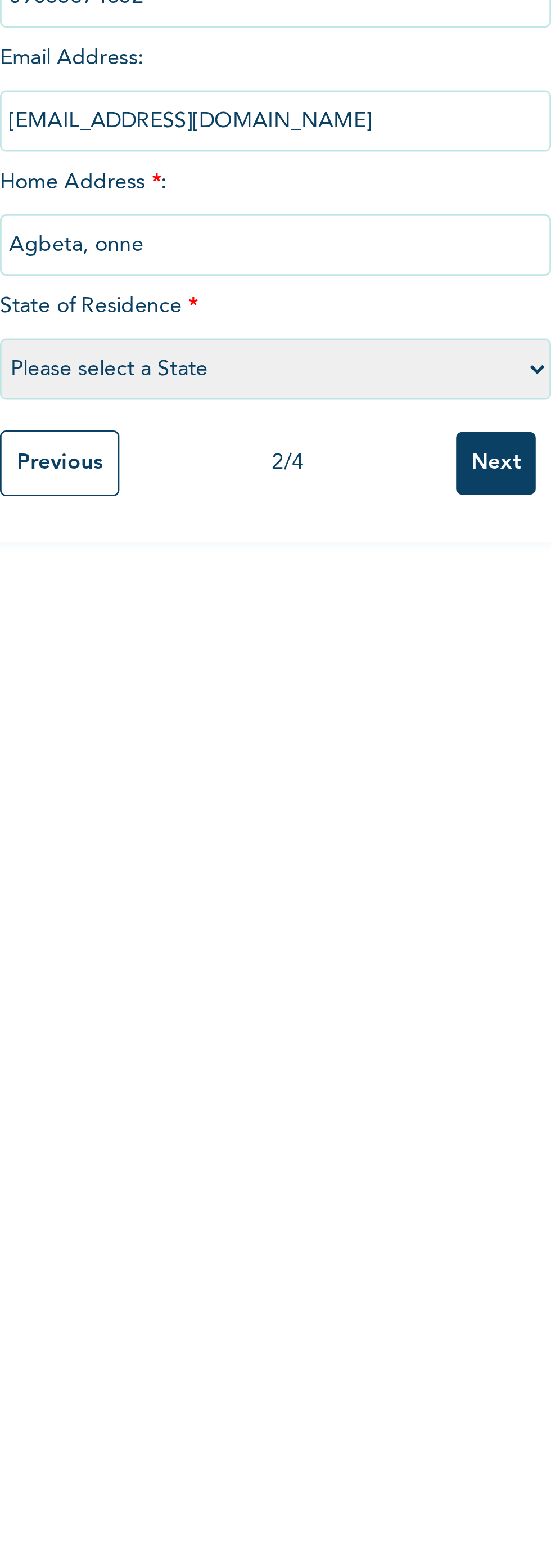
select select "33"
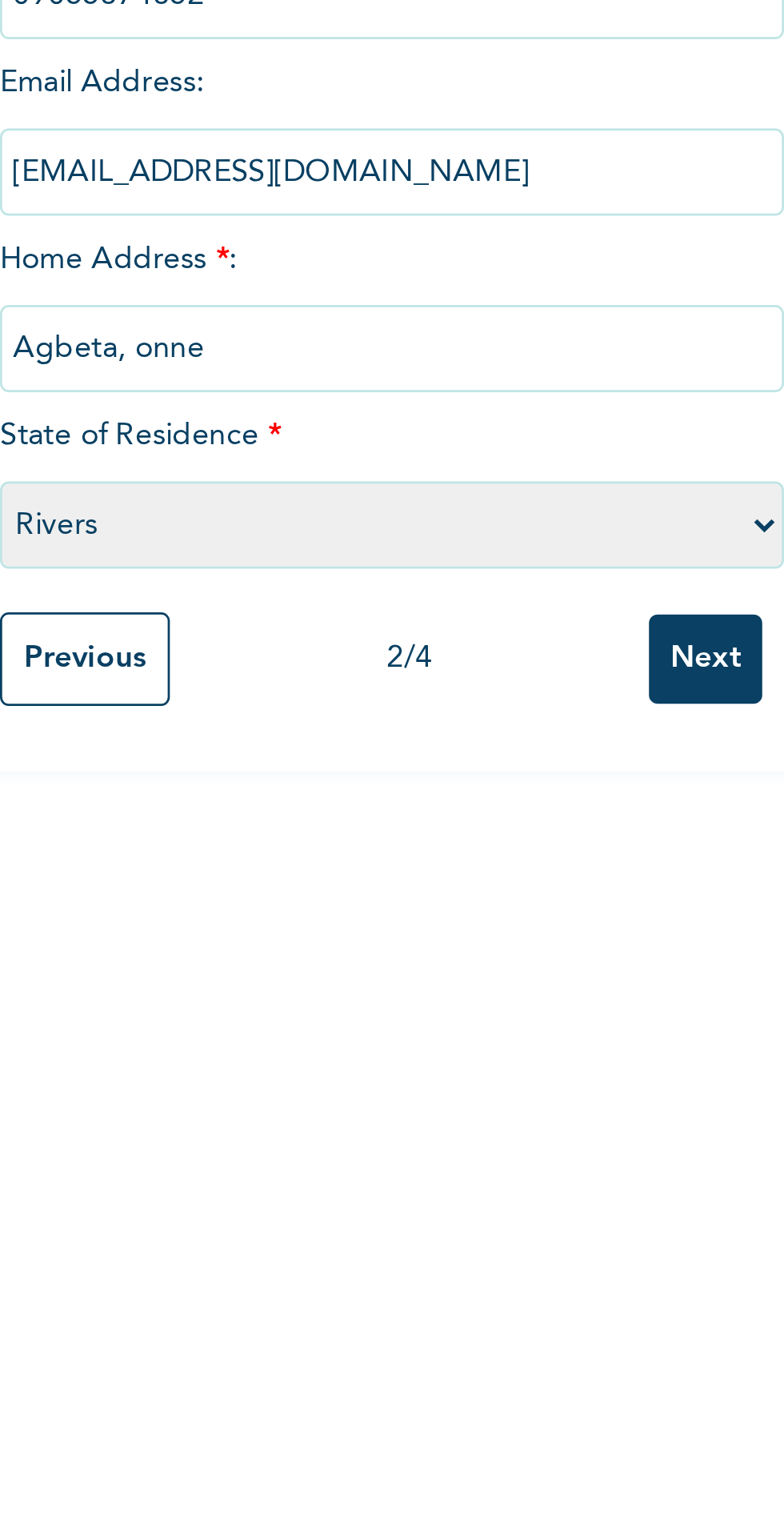
click at [422, 516] on input "Next" at bounding box center [422, 511] width 41 height 33
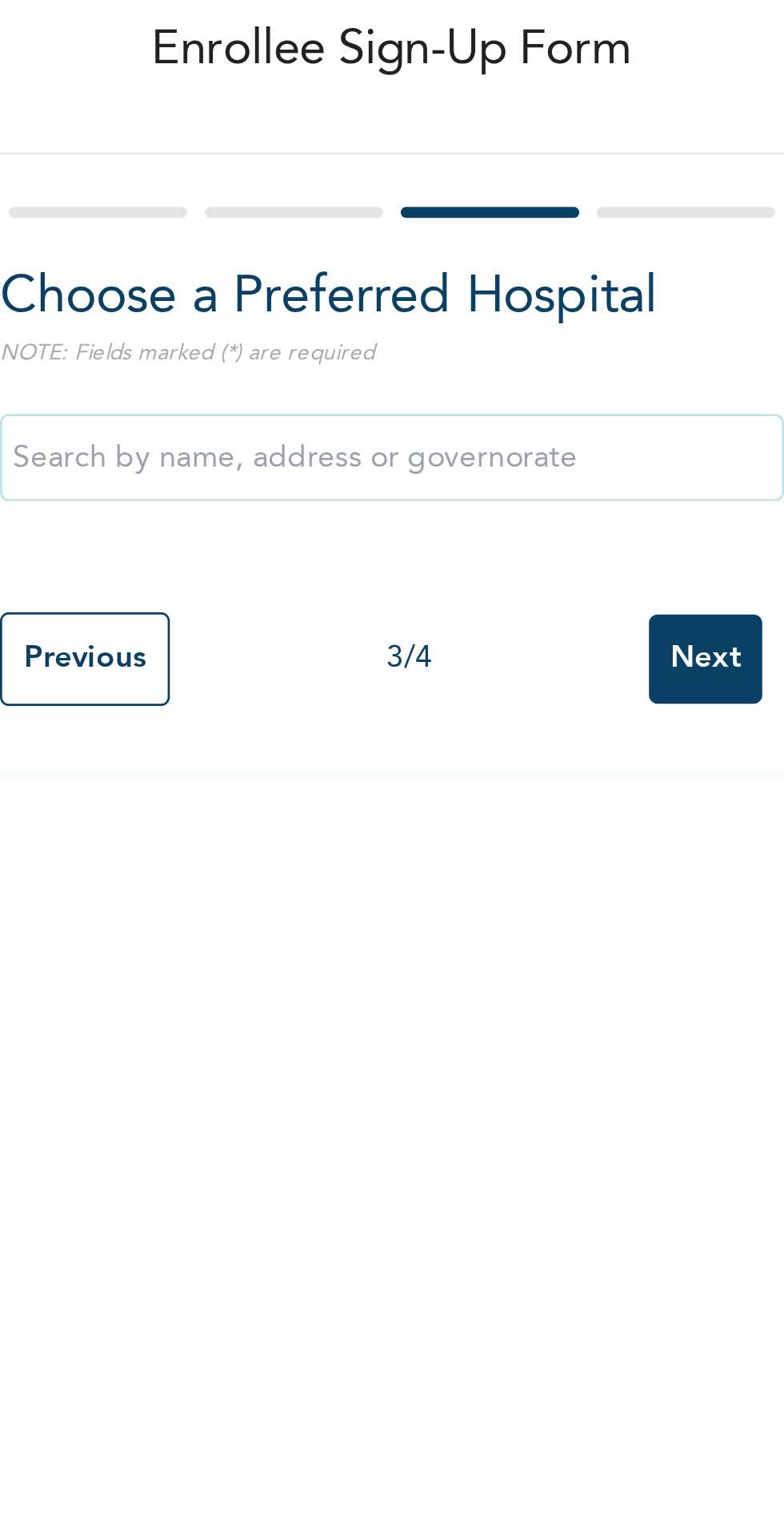
click at [322, 251] on input "text" at bounding box center [307, 251] width 289 height 32
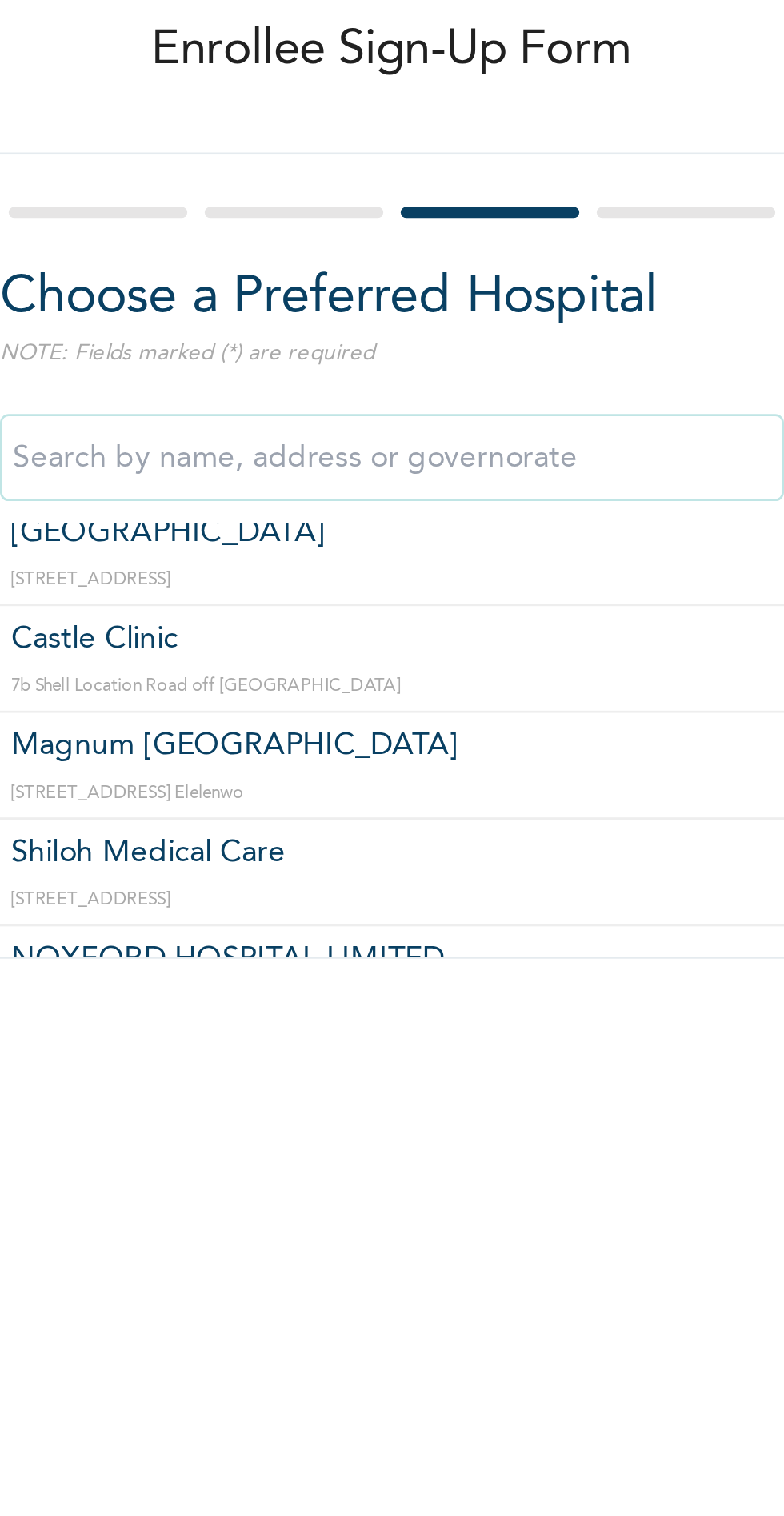
scroll to position [728, 0]
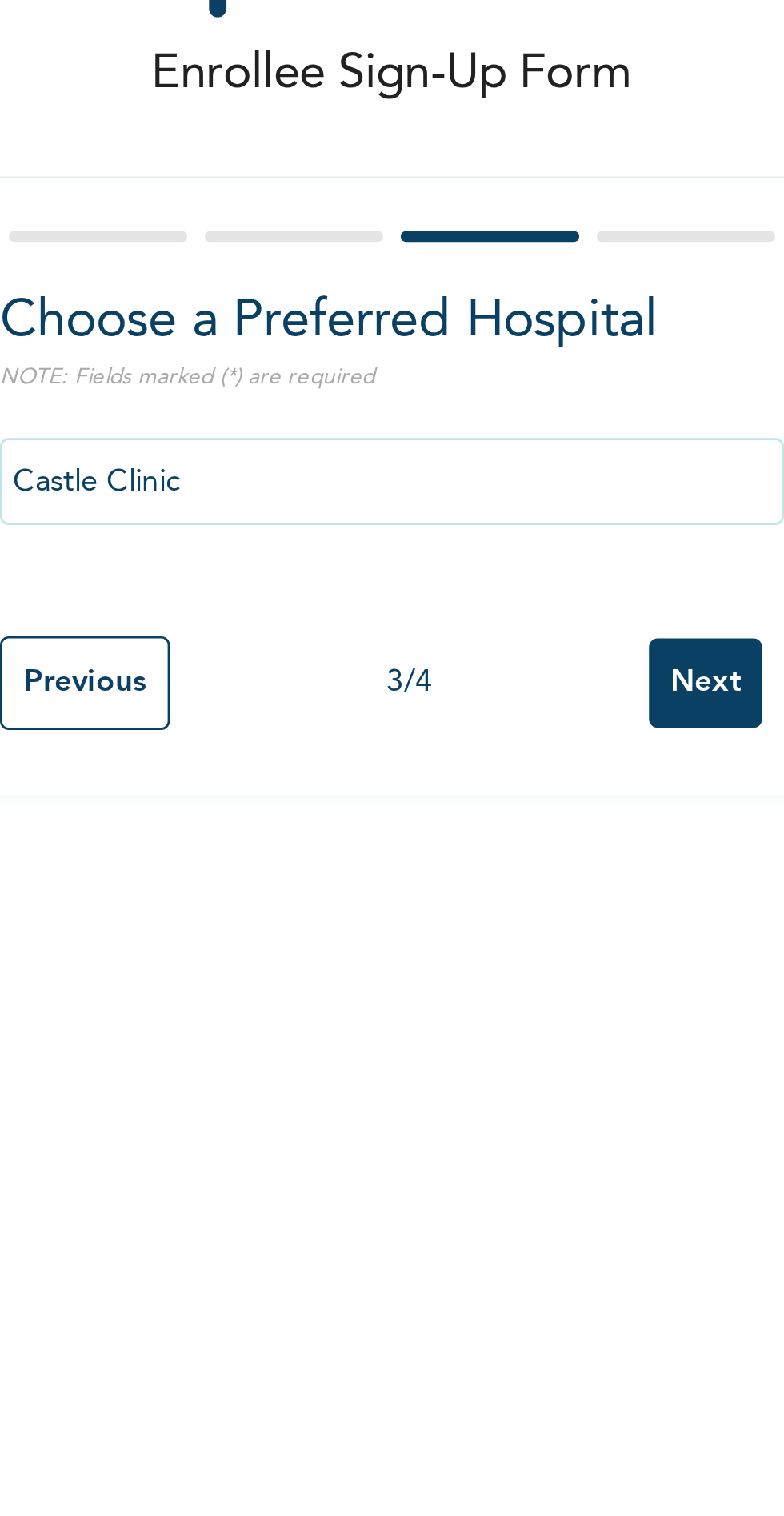
click at [324, 246] on input "Castle Clinic" at bounding box center [307, 251] width 289 height 32
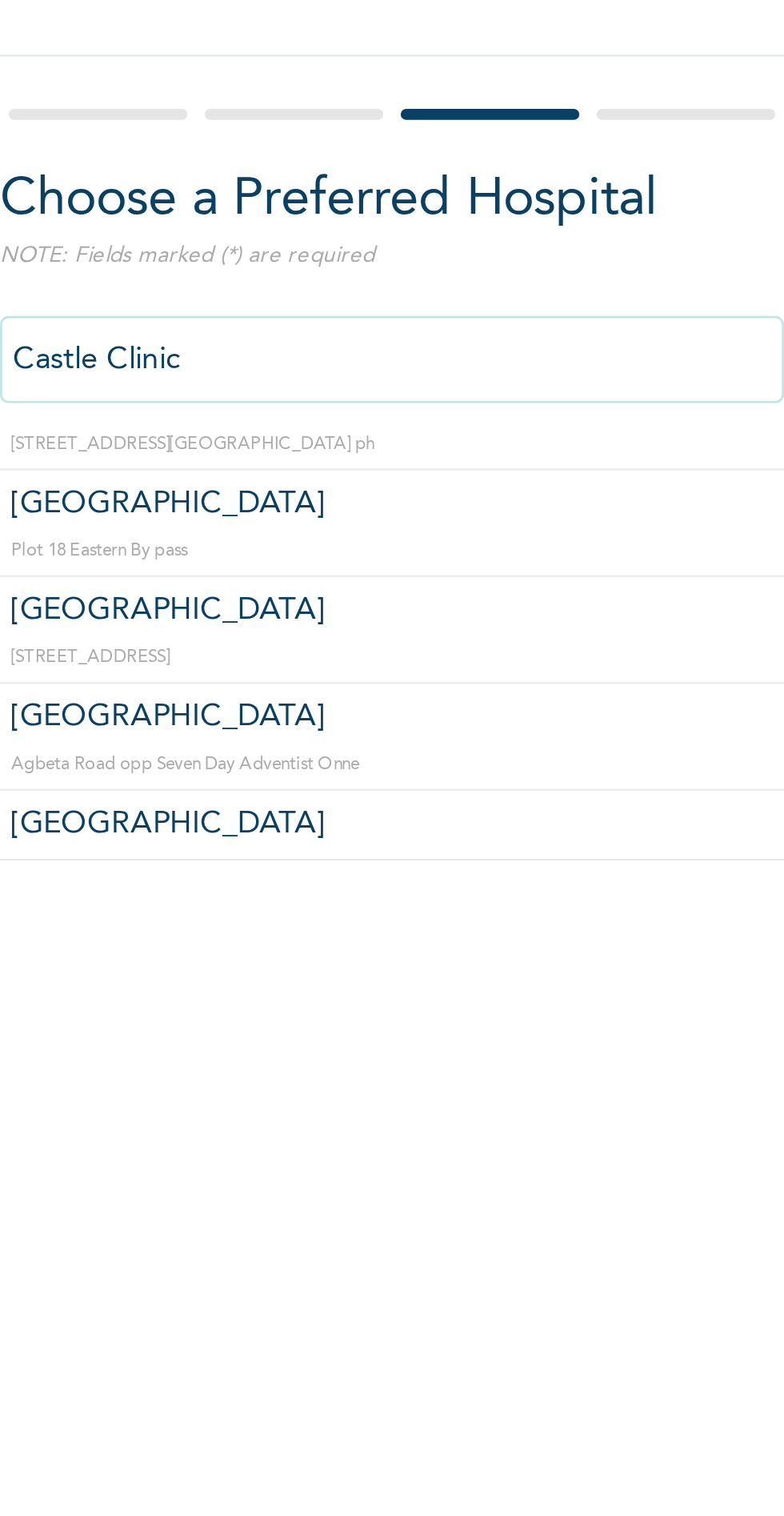
scroll to position [1010, 0]
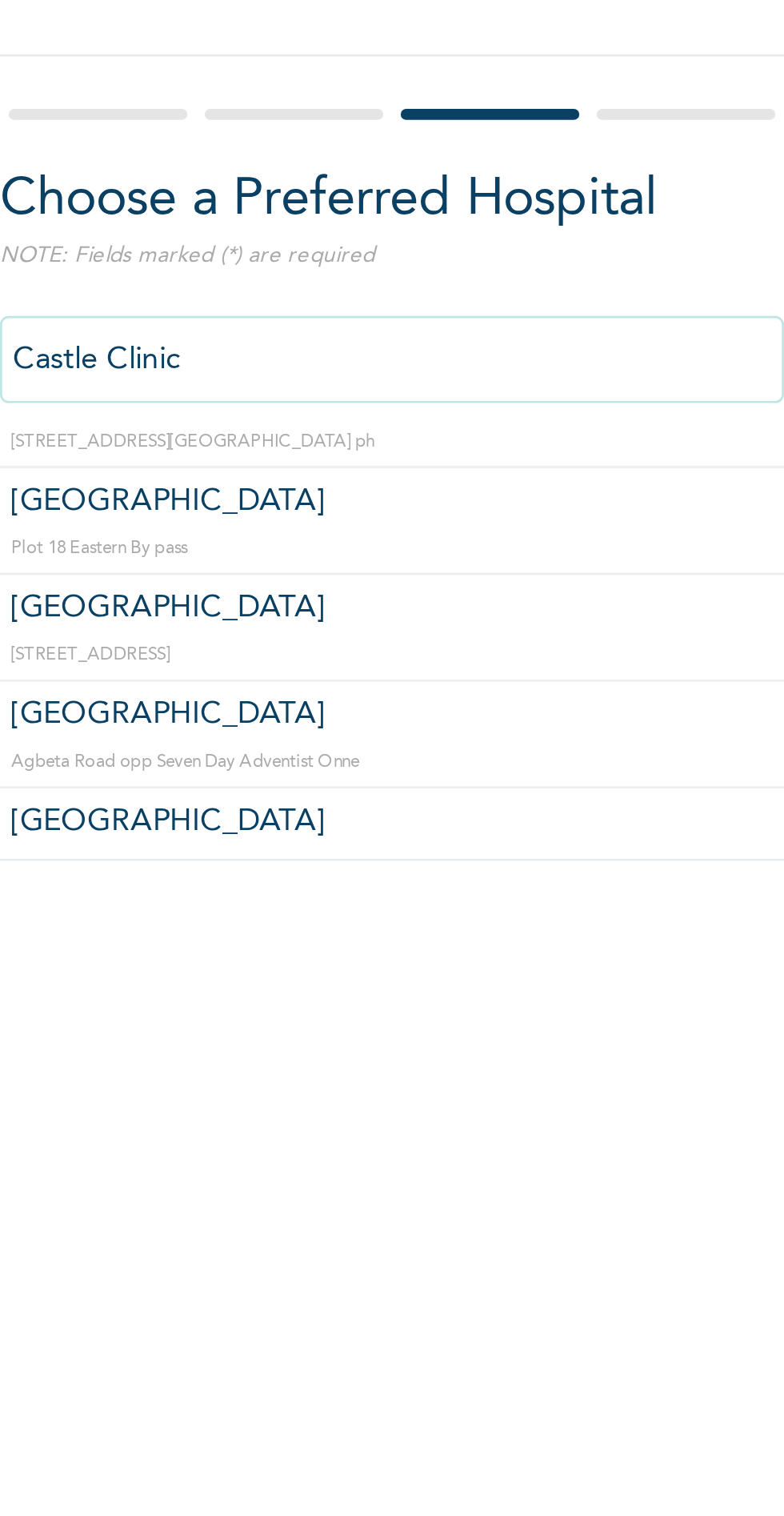
type input "[GEOGRAPHIC_DATA]"
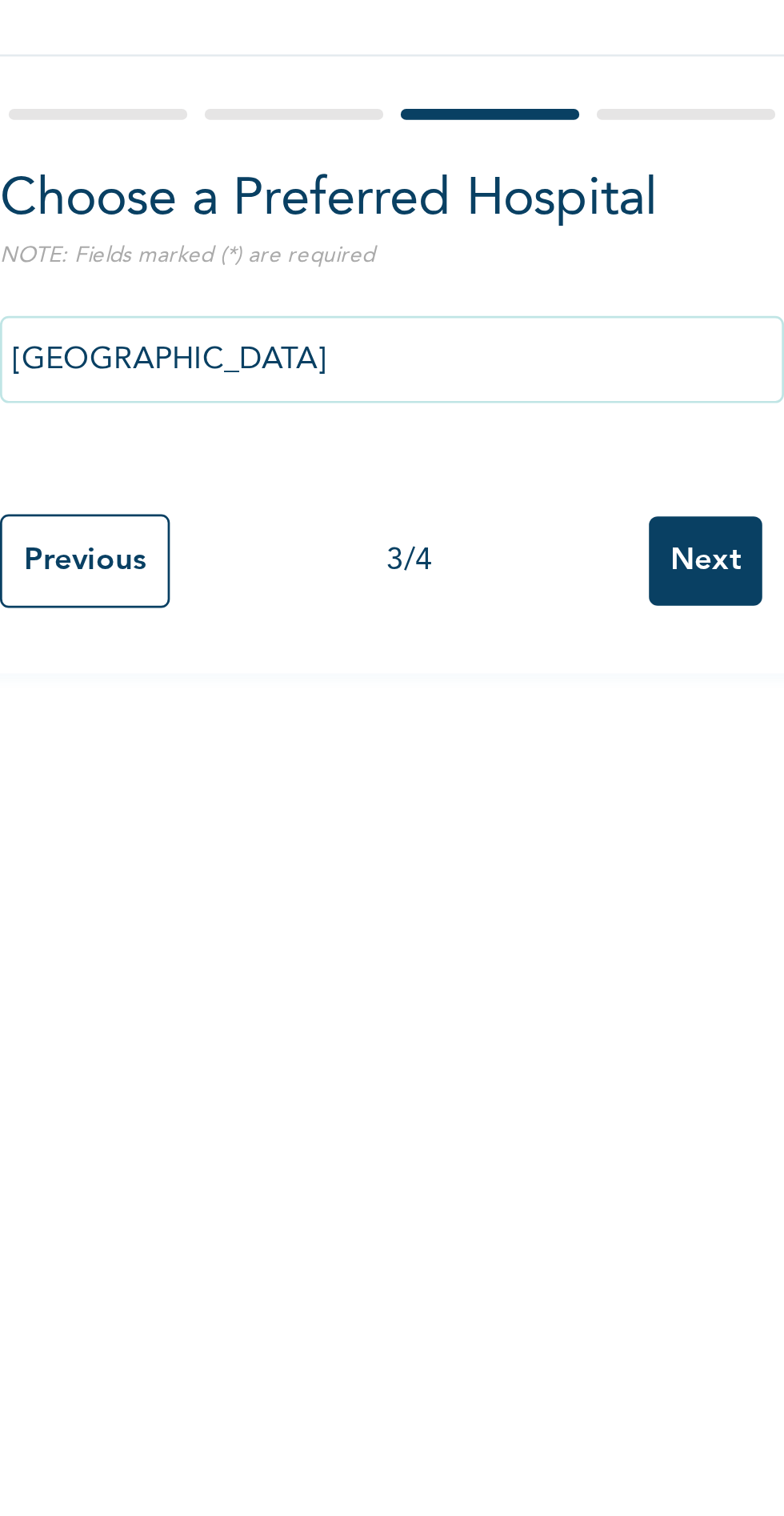
click at [409, 333] on input "Next" at bounding box center [422, 324] width 41 height 33
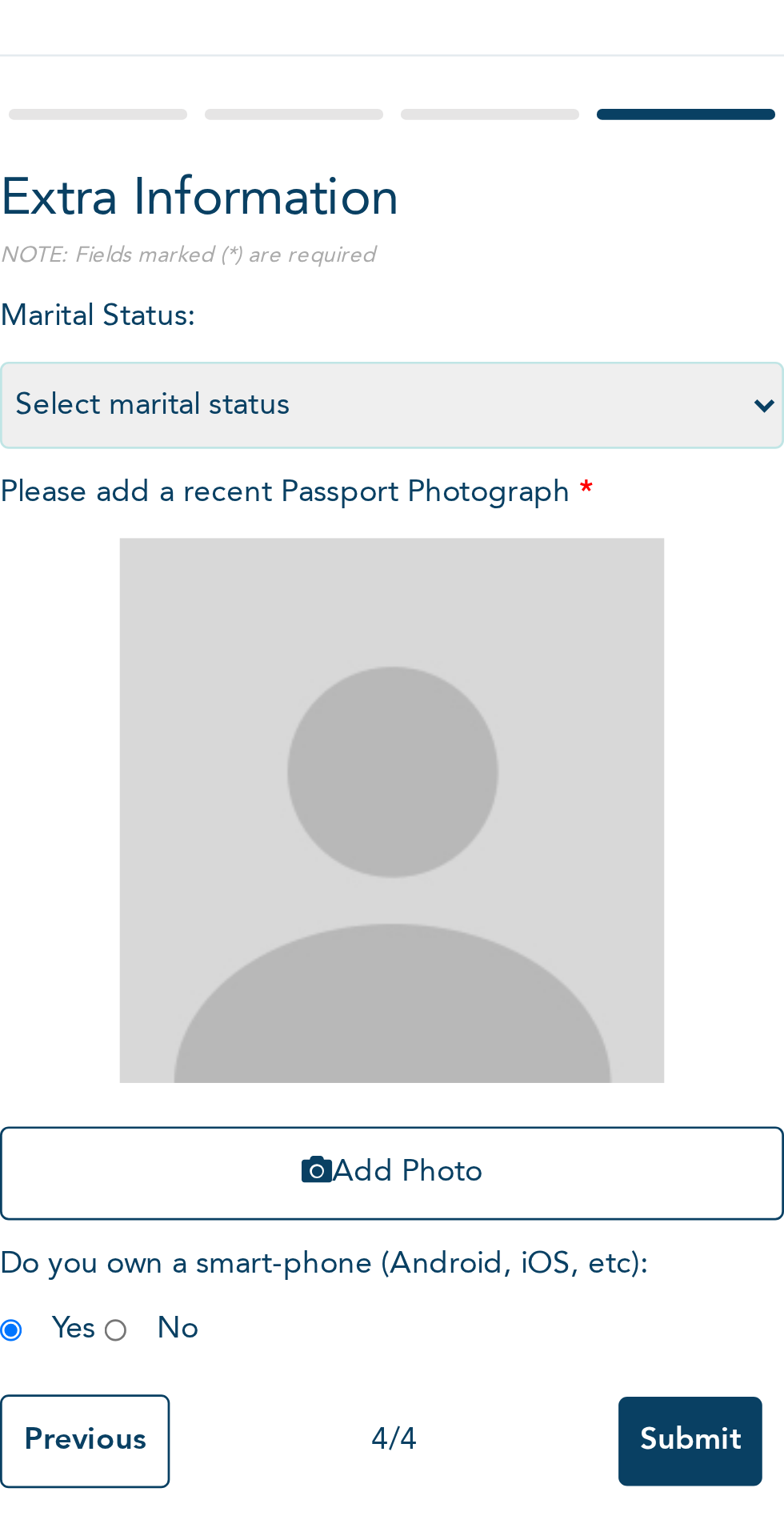
click at [338, 266] on select "Select marital status [DEMOGRAPHIC_DATA] Married [DEMOGRAPHIC_DATA] Widow/[DEMO…" at bounding box center [307, 267] width 289 height 32
select select "1"
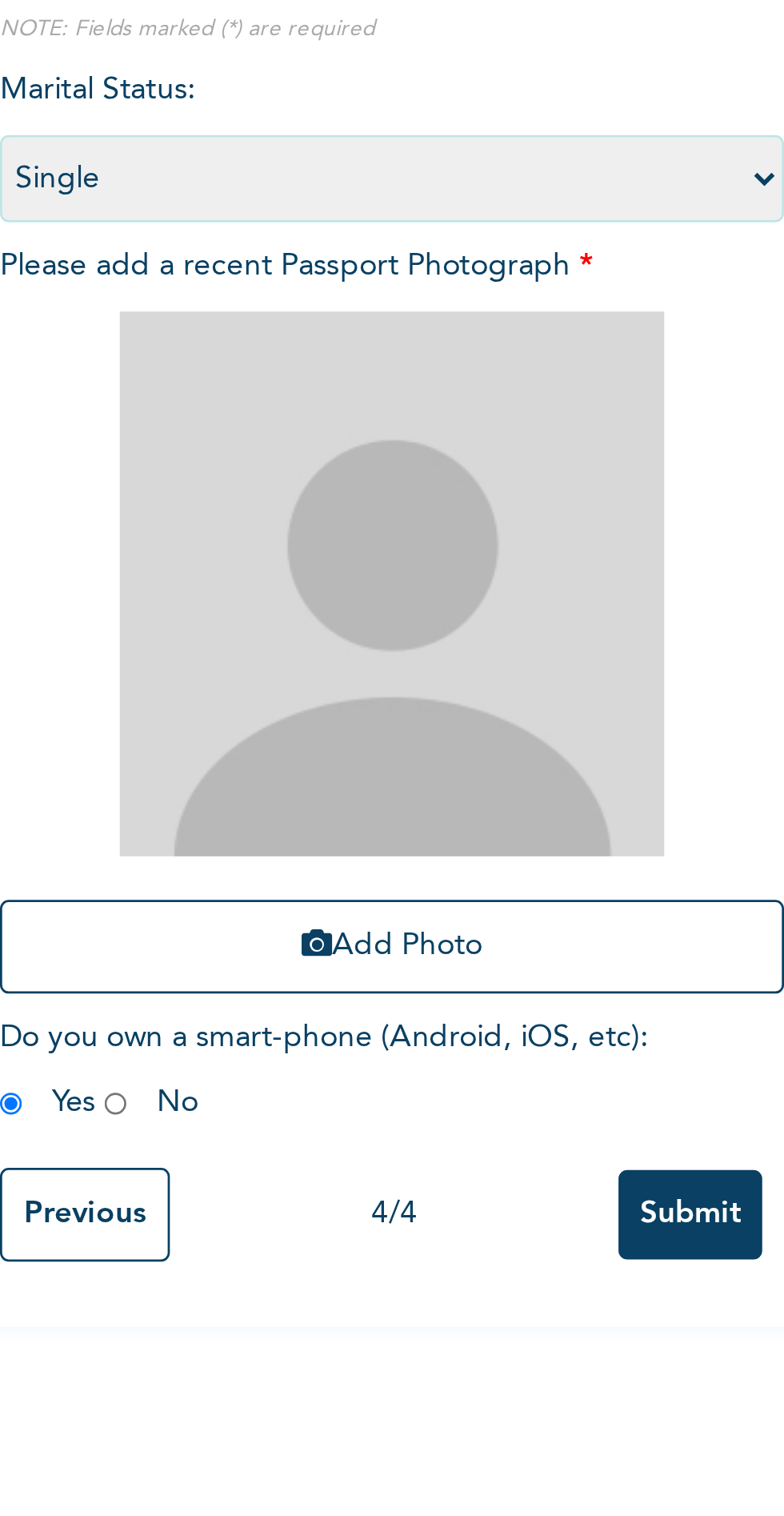
click at [331, 436] on img at bounding box center [306, 416] width 200 height 200
click at [317, 550] on button "Add Photo" at bounding box center [307, 549] width 289 height 34
click at [327, 516] on div "Add Photo" at bounding box center [307, 441] width 289 height 266
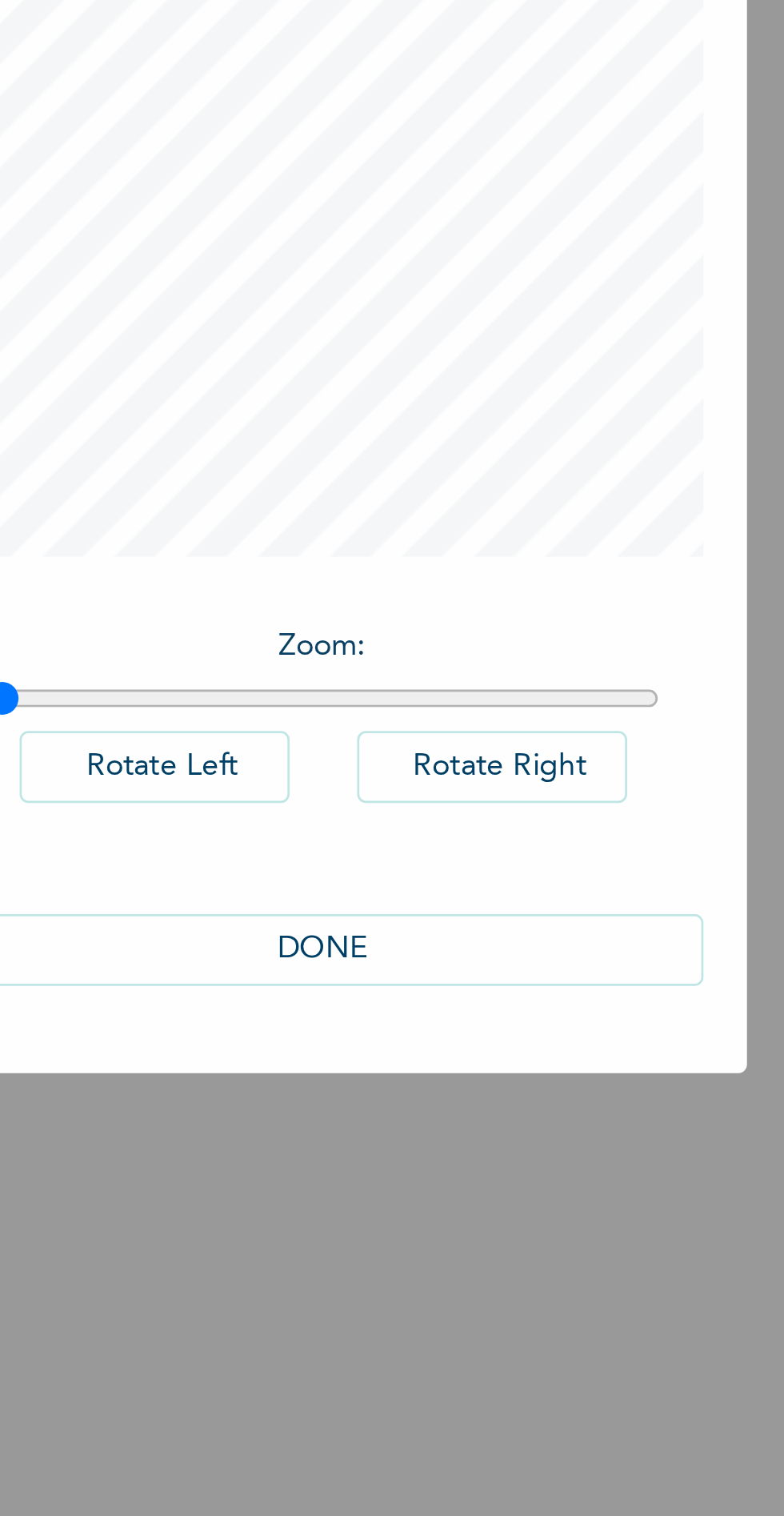
click at [417, 1006] on button "DONE" at bounding box center [392, 992] width 280 height 26
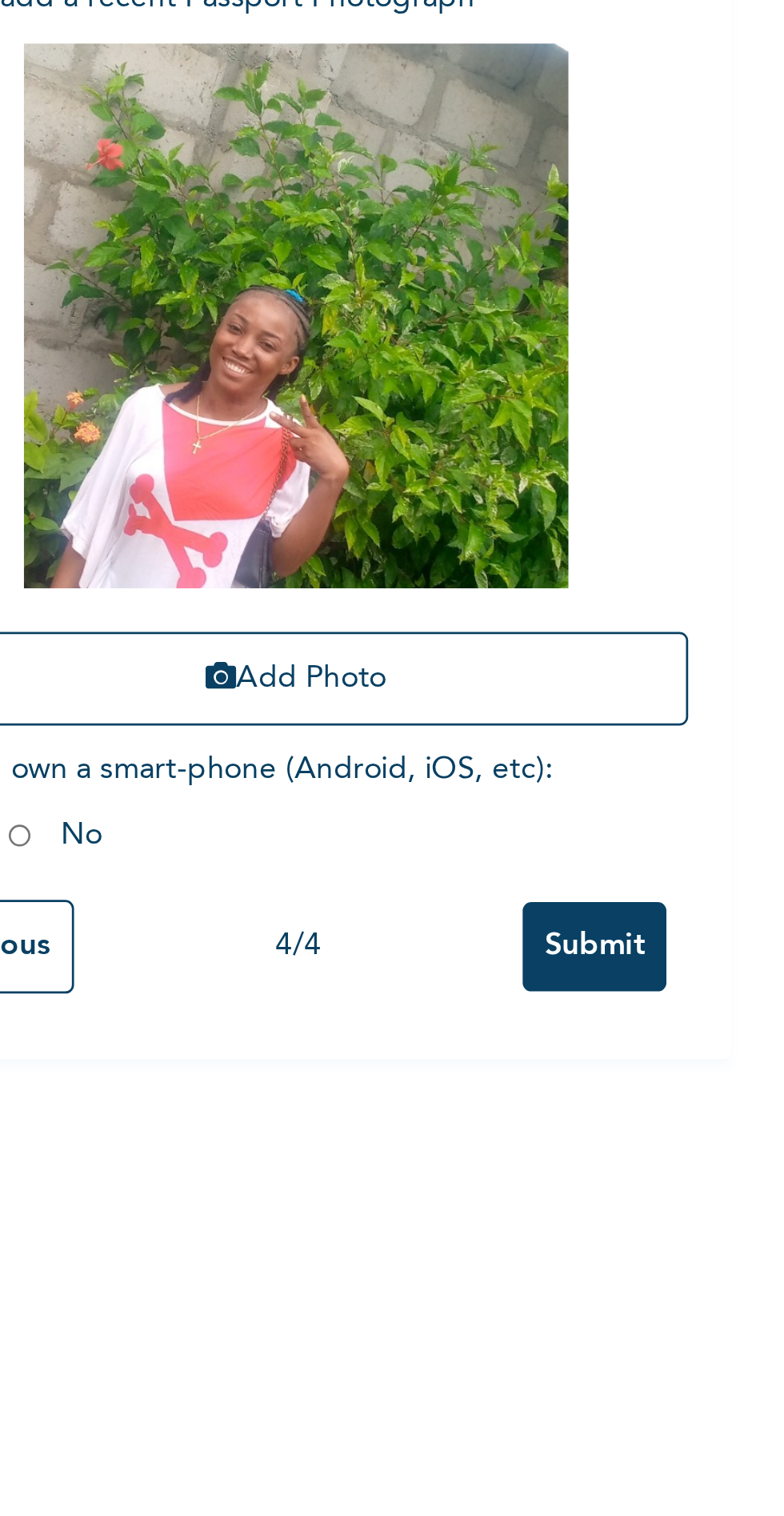
click at [411, 650] on input "Submit" at bounding box center [417, 648] width 53 height 33
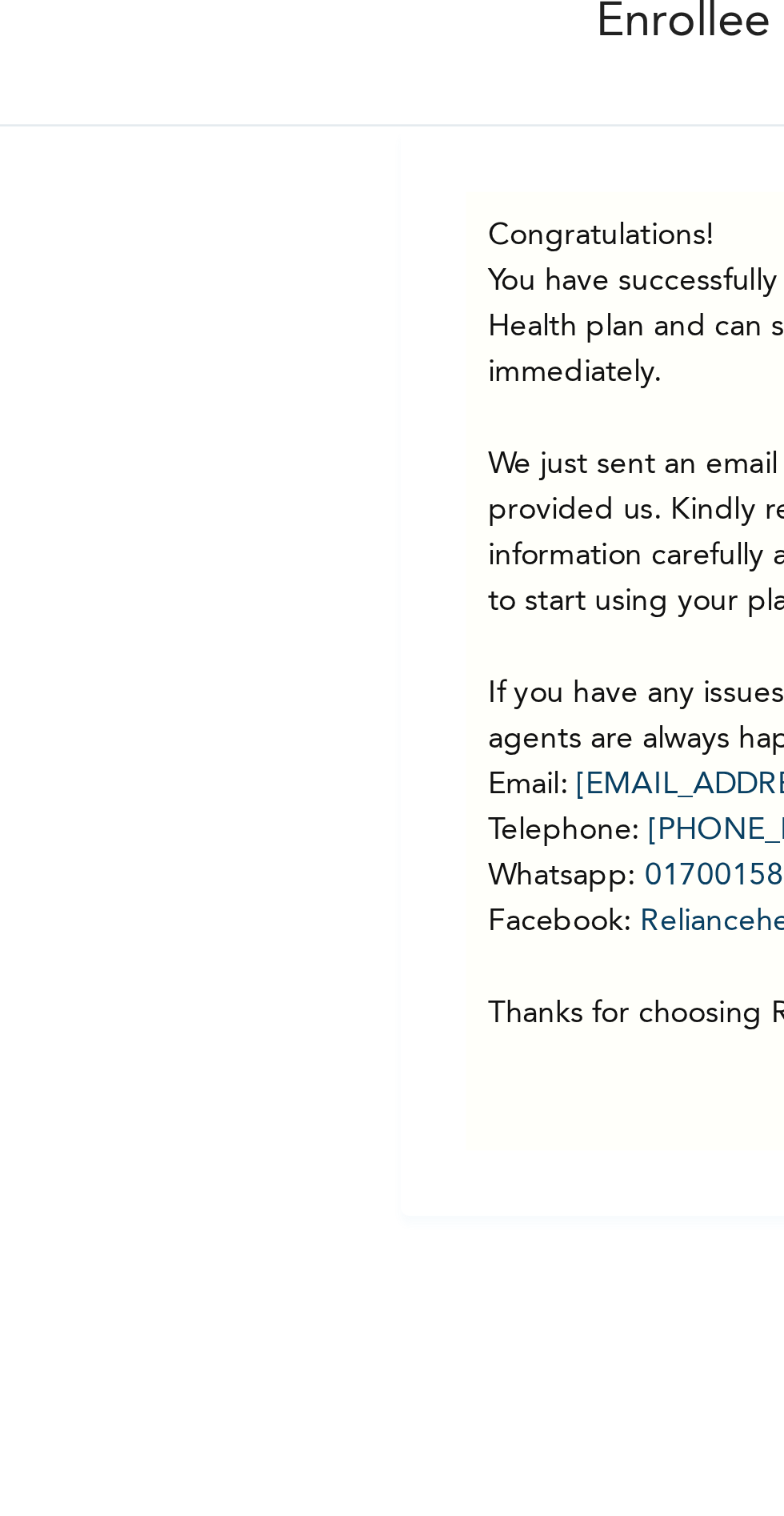
scroll to position [0, 0]
